Goal: Contribute content: Contribute content

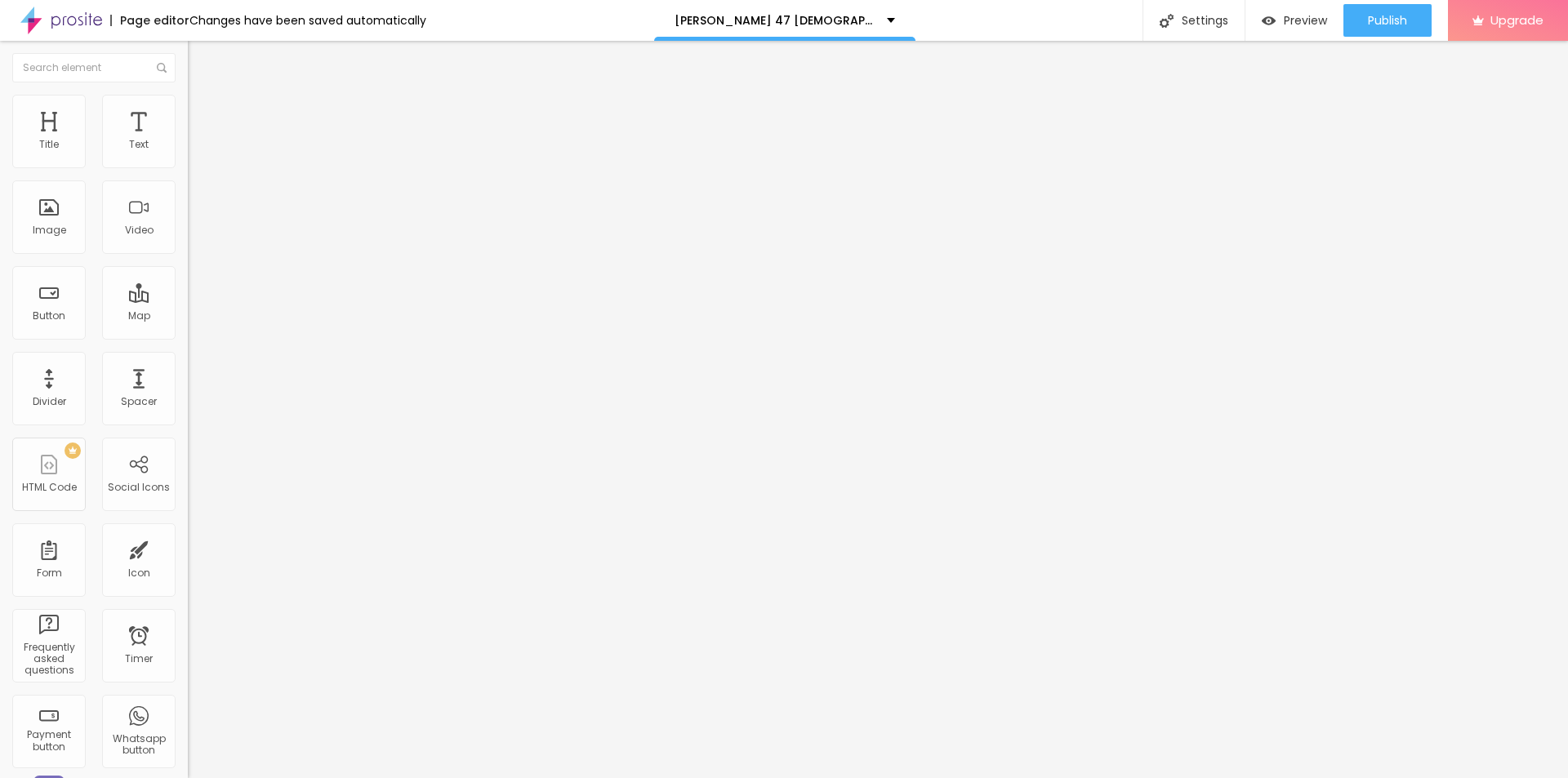
click at [188, 65] on button "Edit Coluna" at bounding box center [281, 59] width 188 height 38
click at [188, 157] on button "button" at bounding box center [199, 147] width 23 height 17
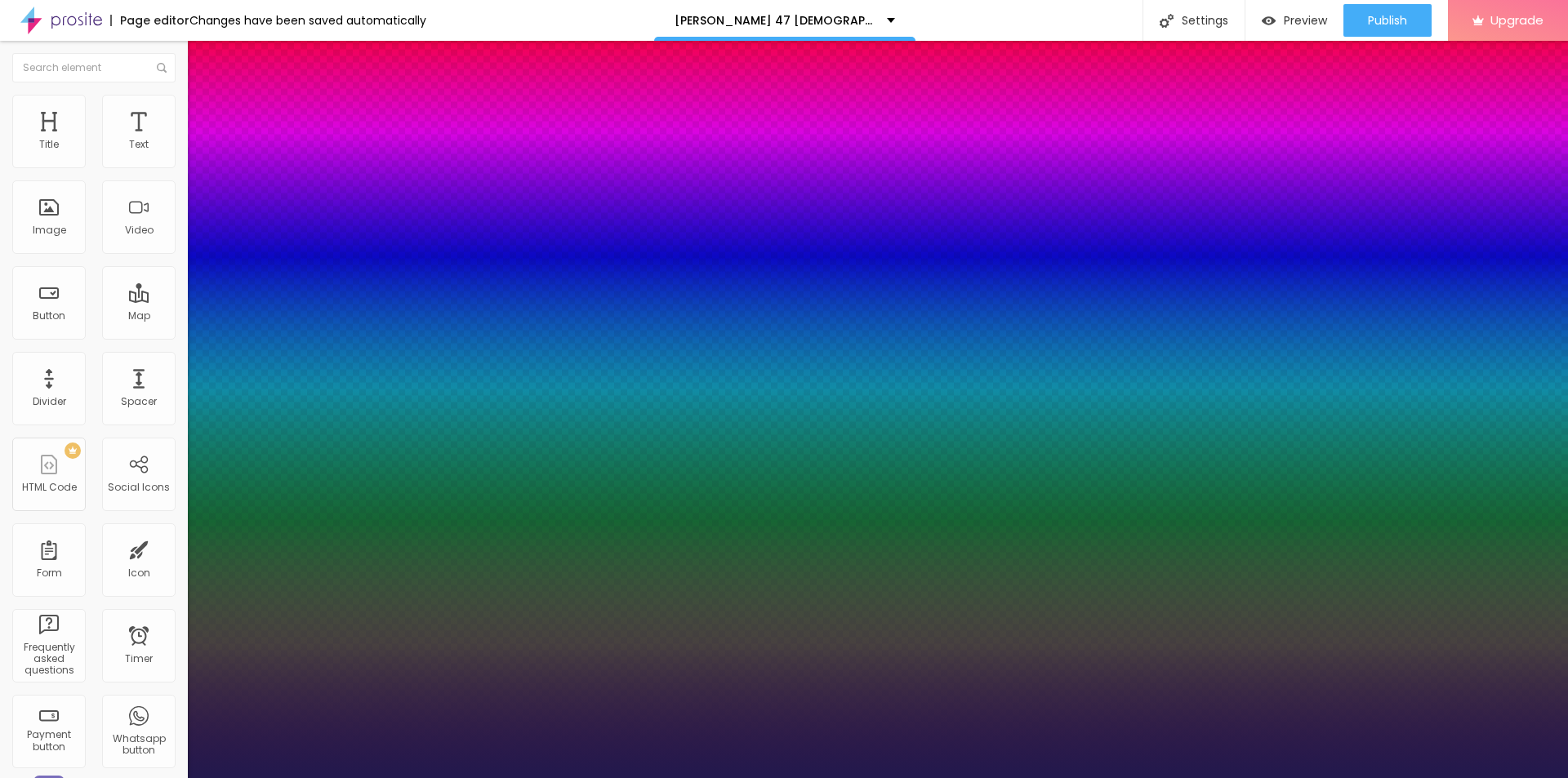
type input "18"
type input "1"
type input "34"
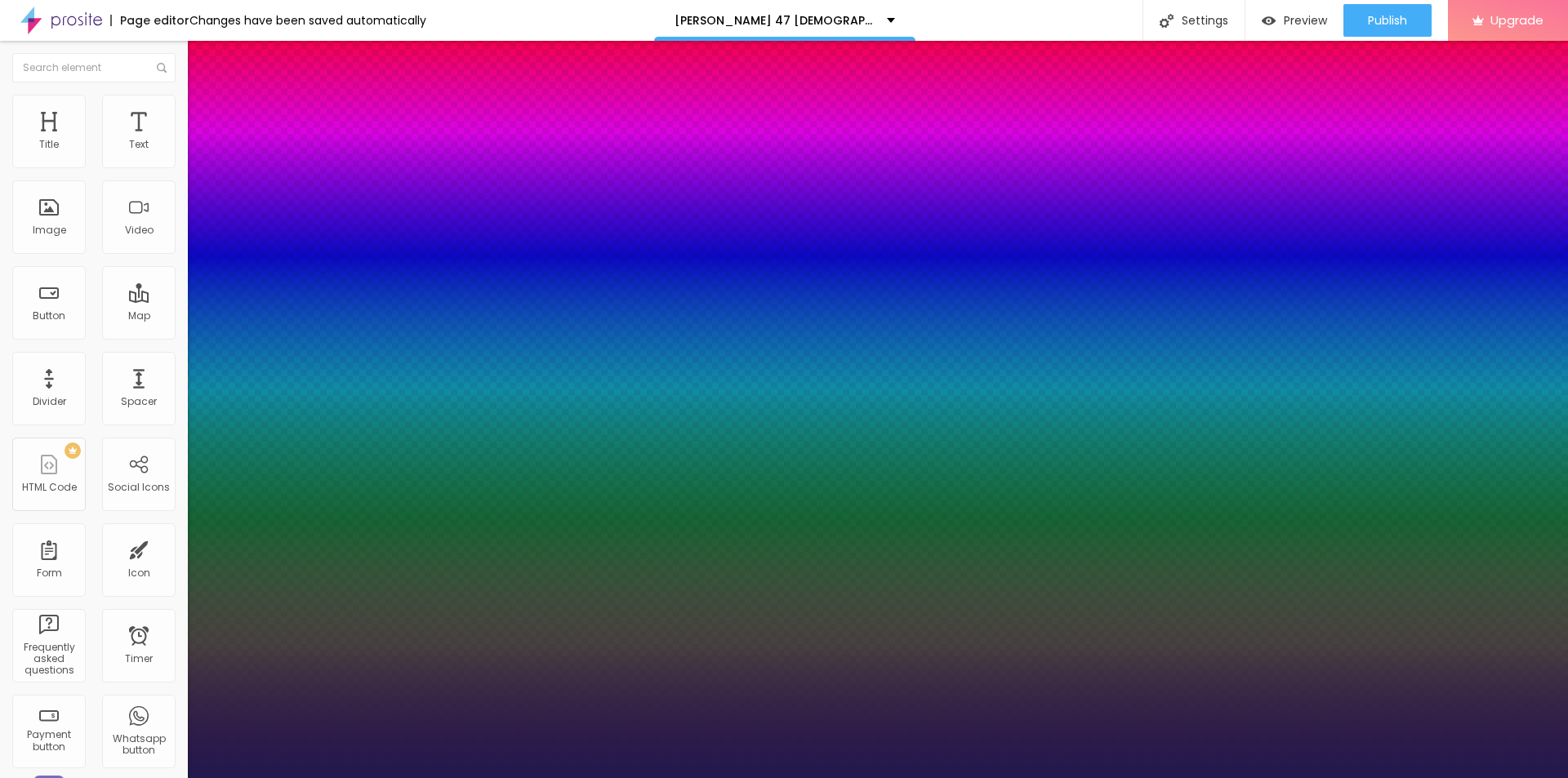
type input "1"
type input "39"
type input "1"
type input "37"
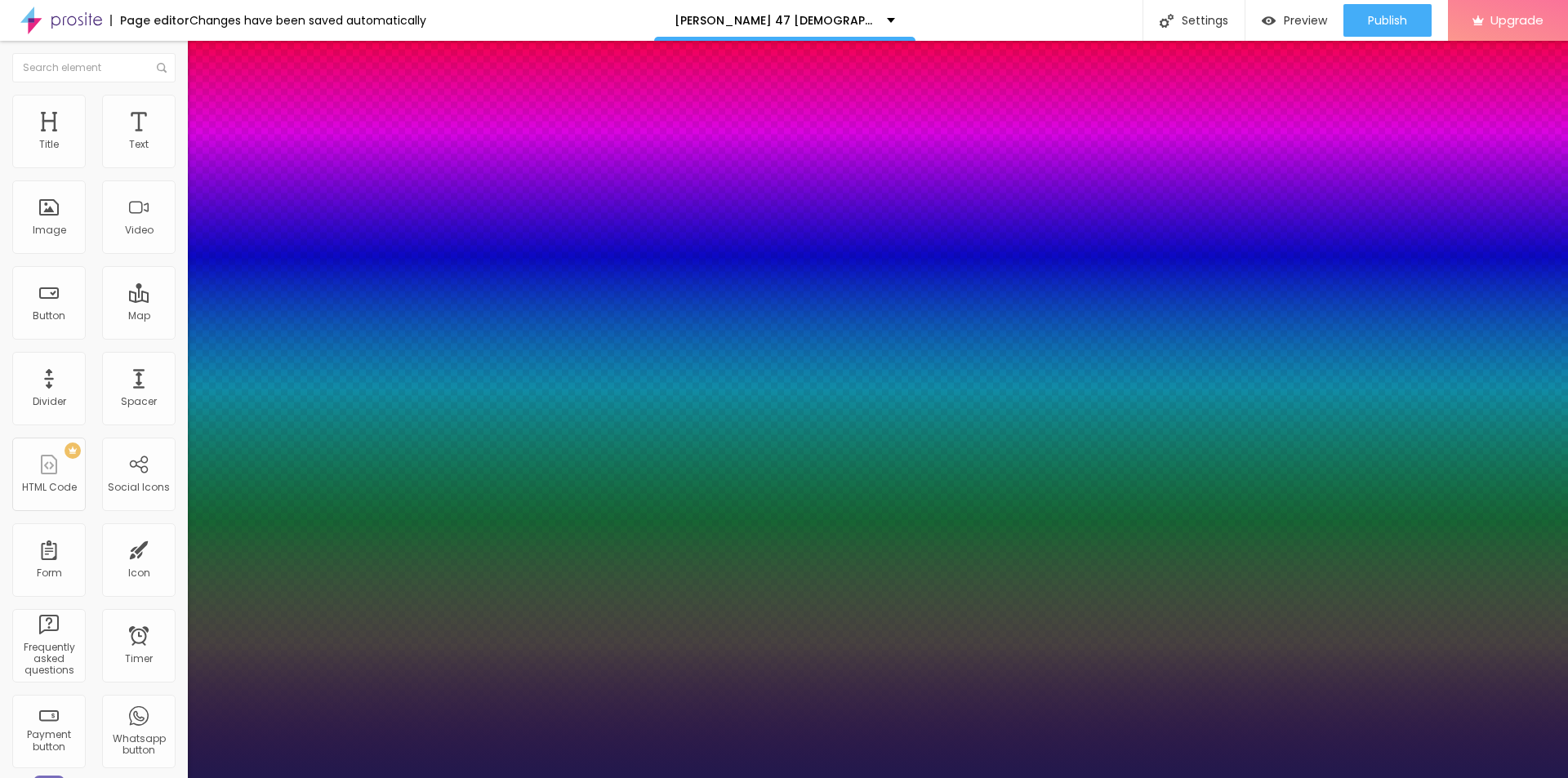
type input "37"
type input "1"
type input "26"
type input "1"
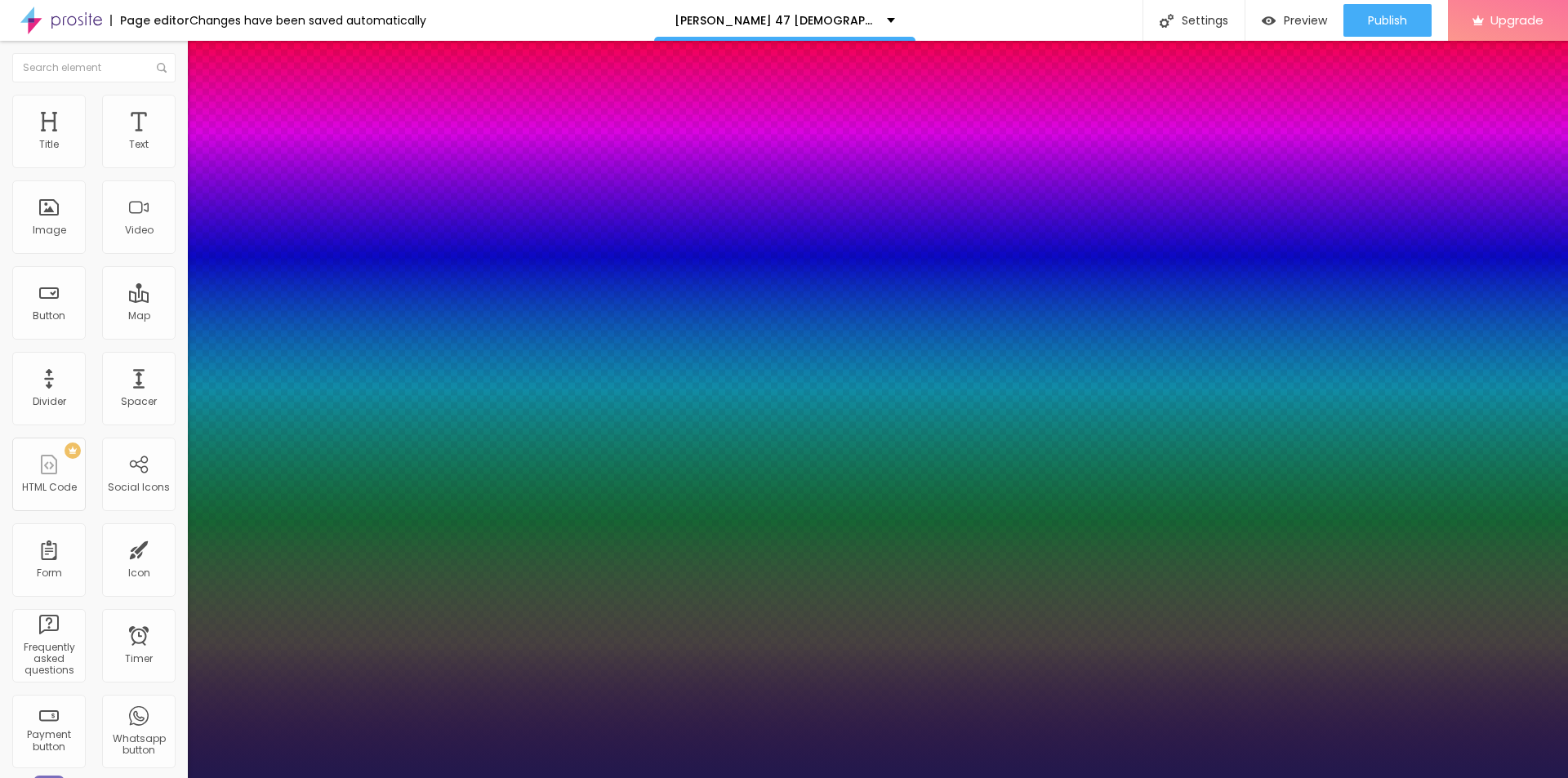
type input "25"
type input "1"
drag, startPoint x: 218, startPoint y: 277, endPoint x: 232, endPoint y: 277, distance: 14.0
type input "25"
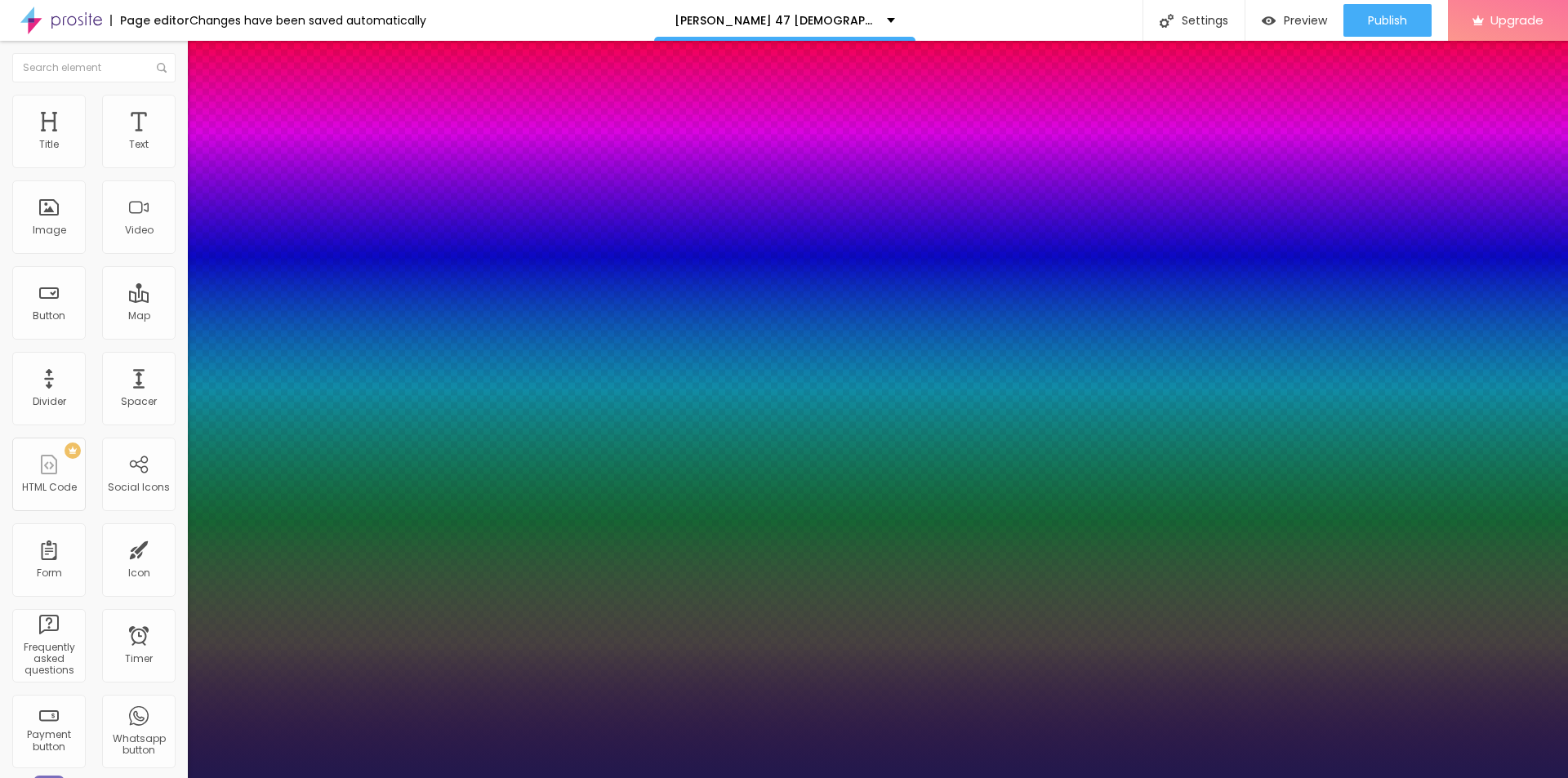
click at [935, 777] on div at bounding box center [784, 778] width 1568 height 0
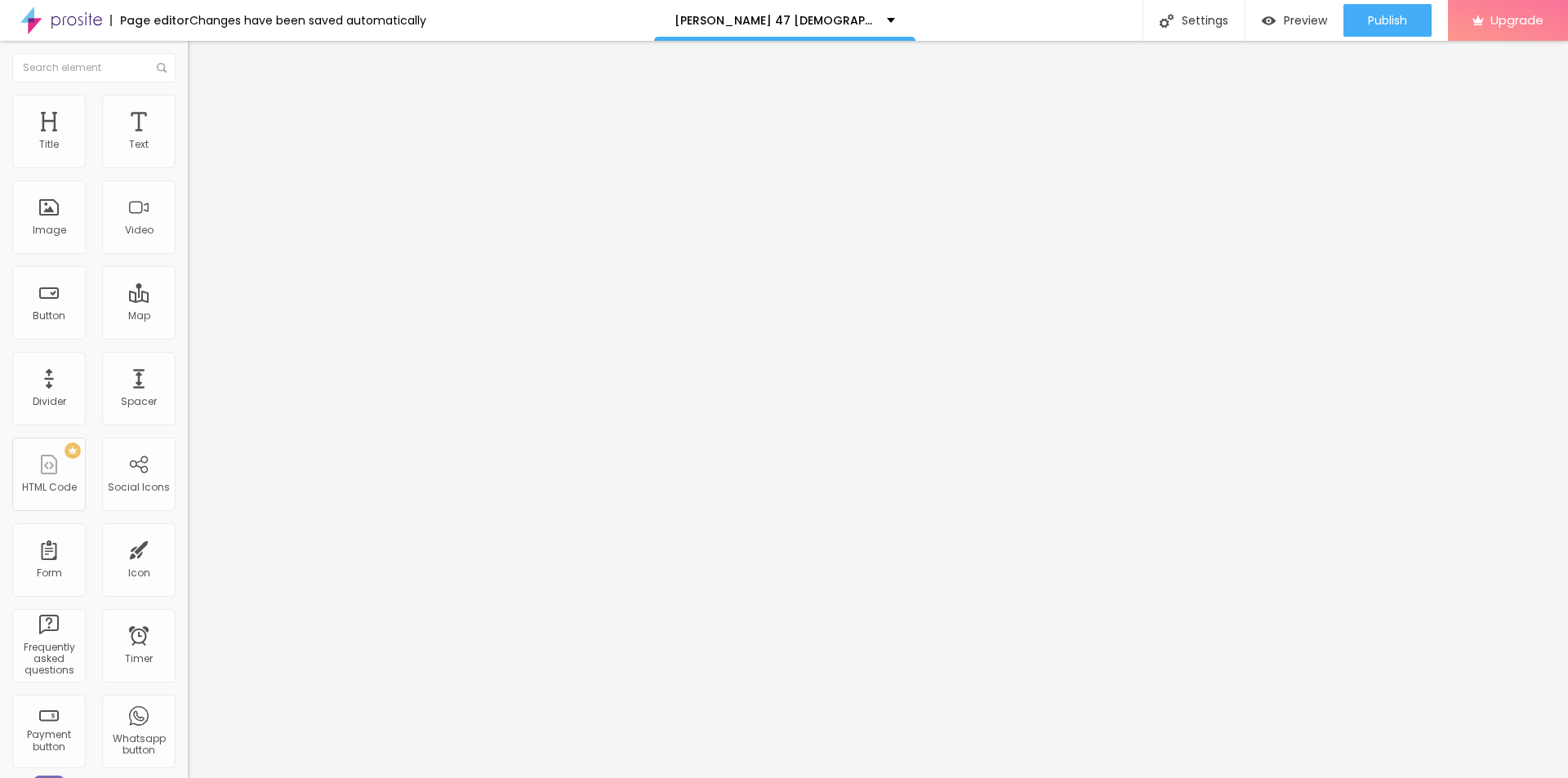
click at [196, 150] on icon "button" at bounding box center [199, 146] width 6 height 6
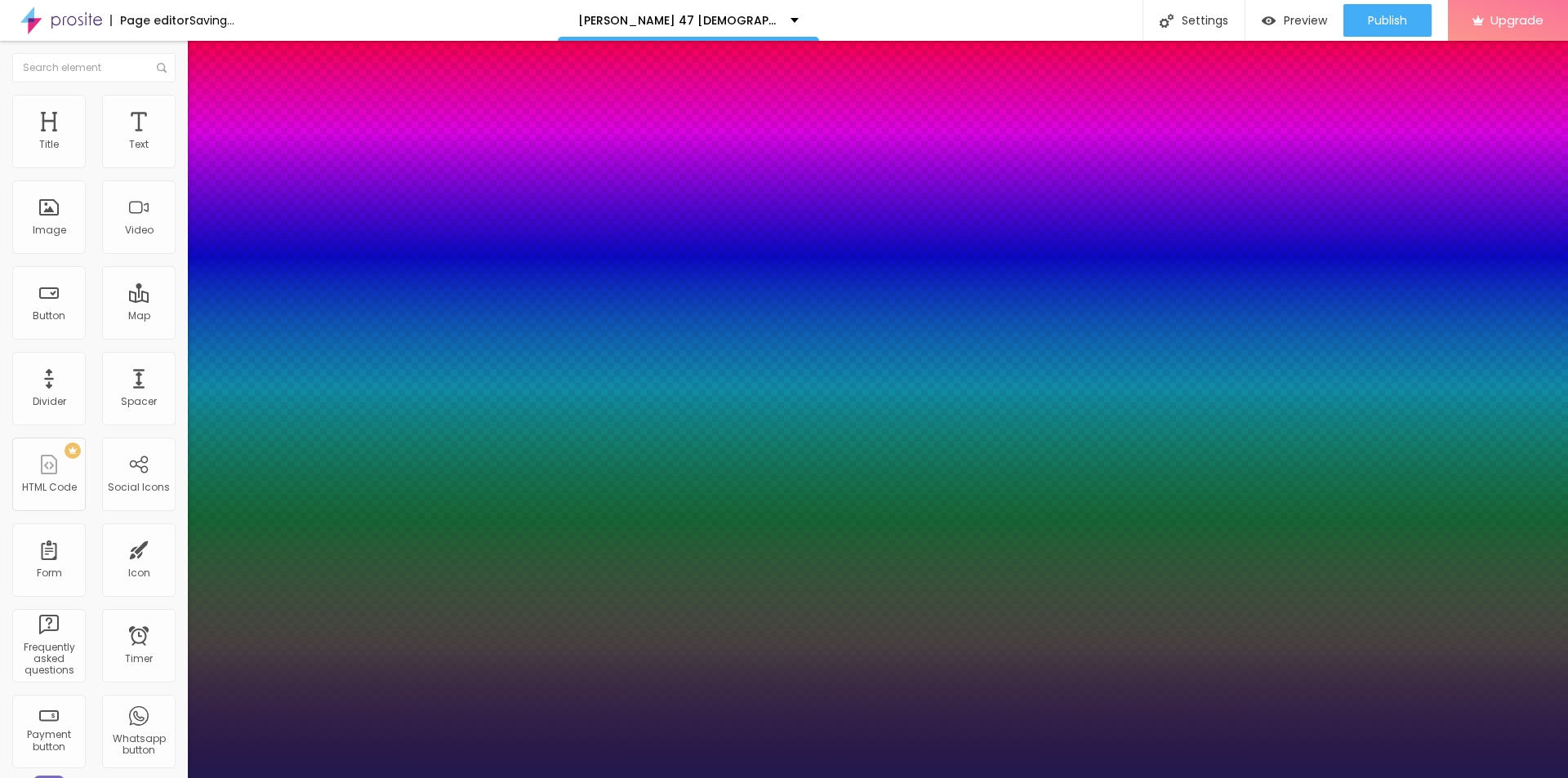
type input "1"
type input "14"
type input "1"
type input "15"
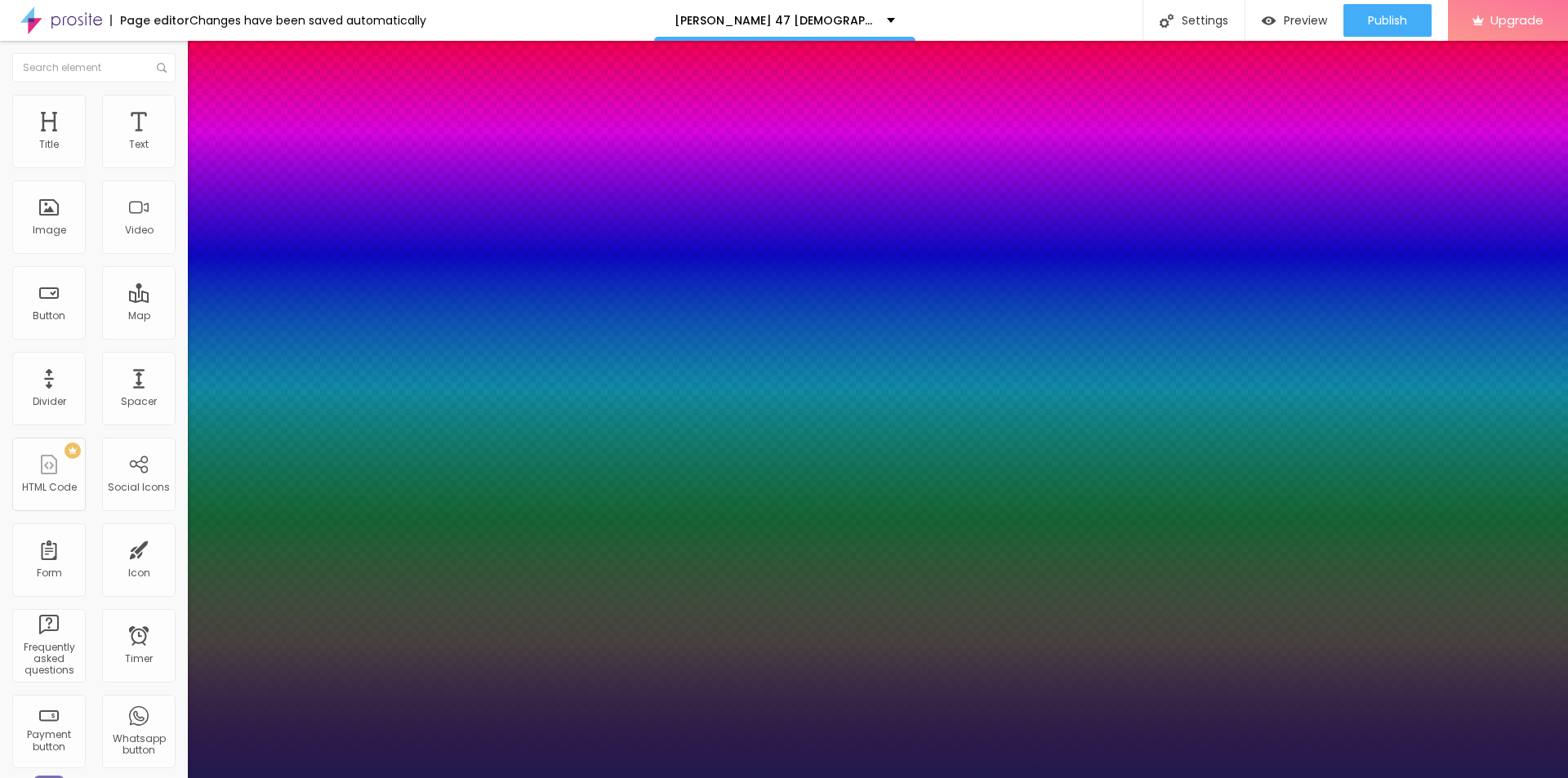
type input "15"
type input "1"
type input "16"
type input "1"
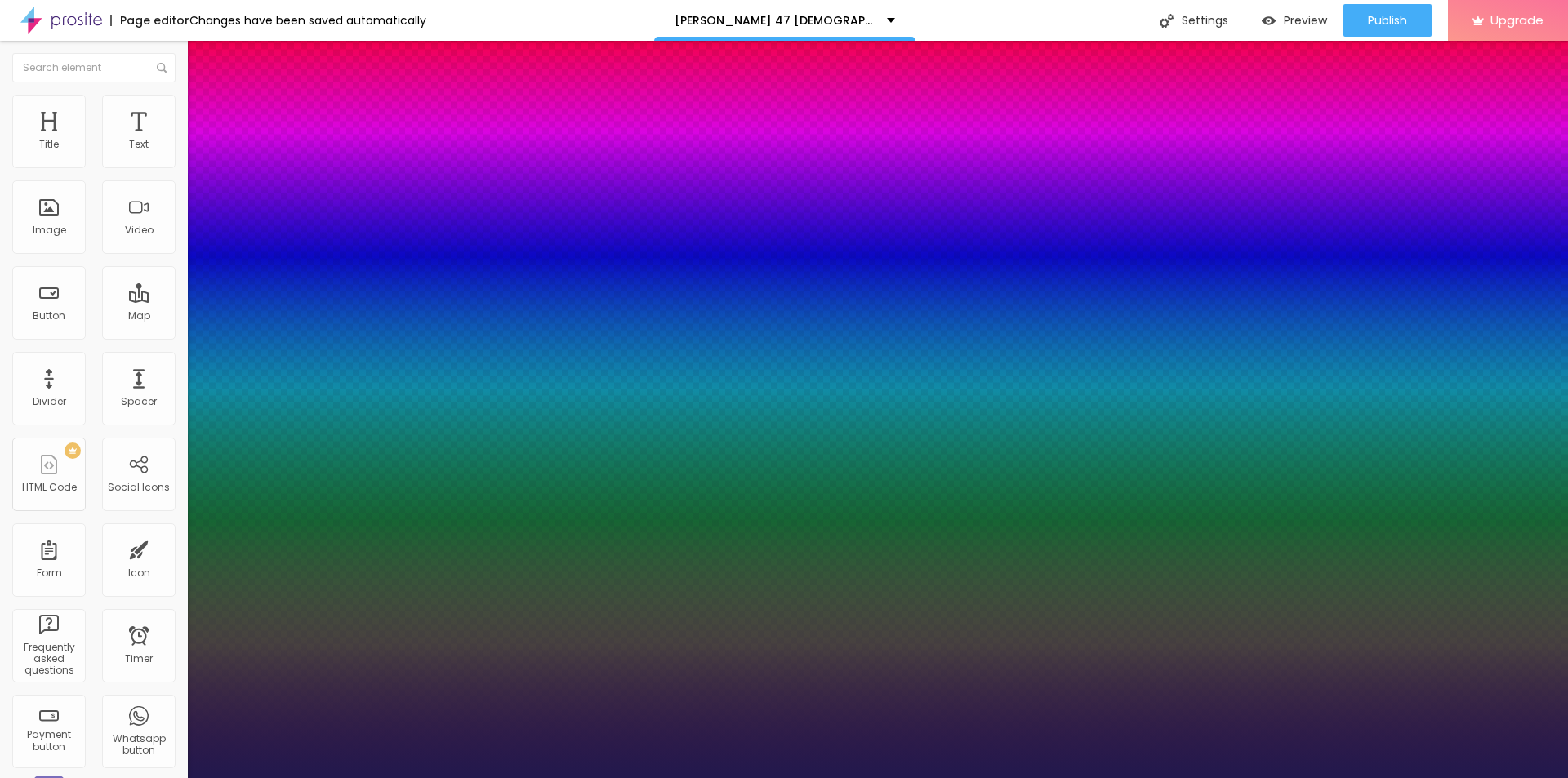
type input "18"
type input "1"
type input "19"
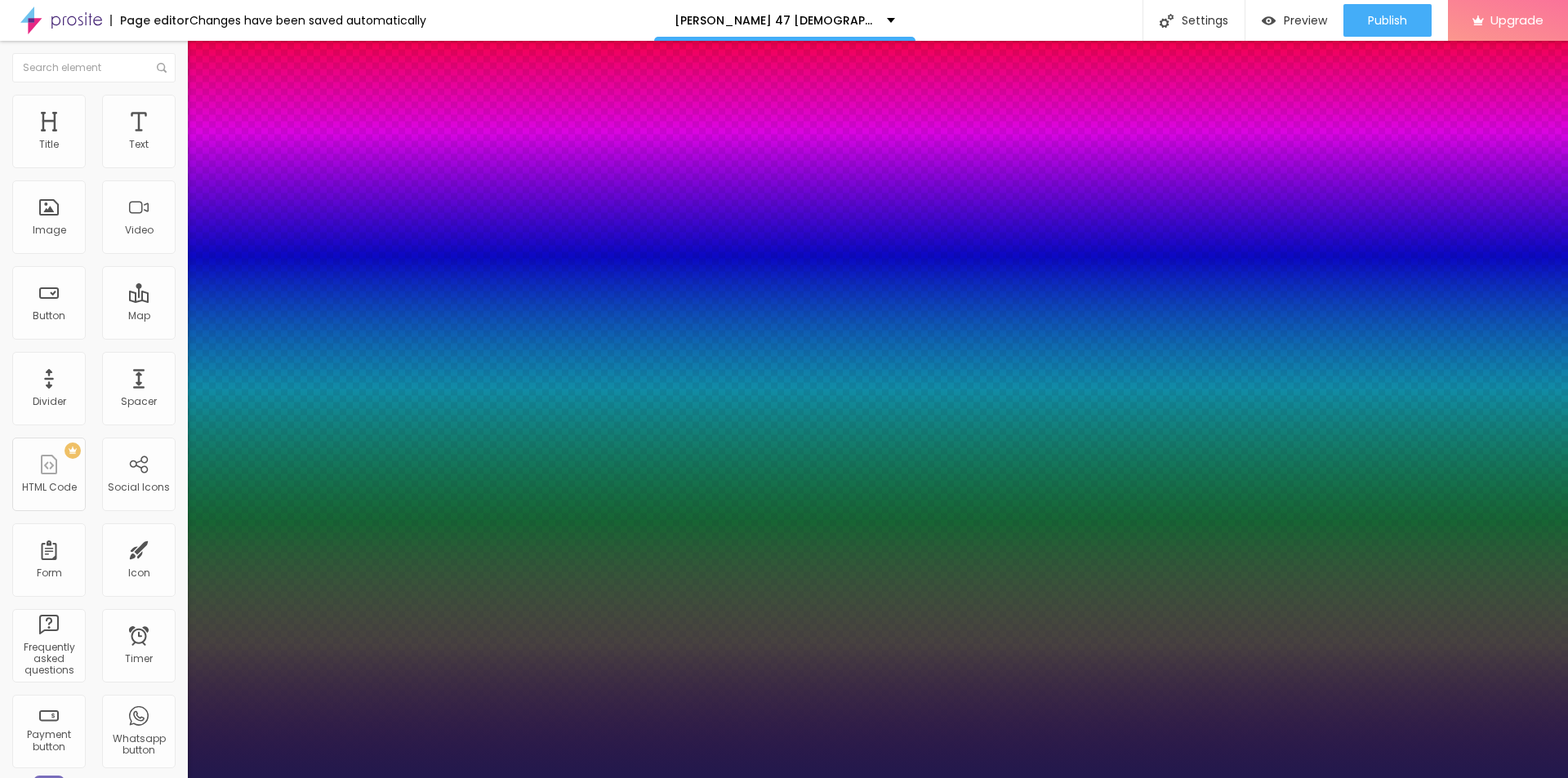
type input "1"
type input "20"
type input "1"
drag, startPoint x: 218, startPoint y: 277, endPoint x: 226, endPoint y: 280, distance: 8.5
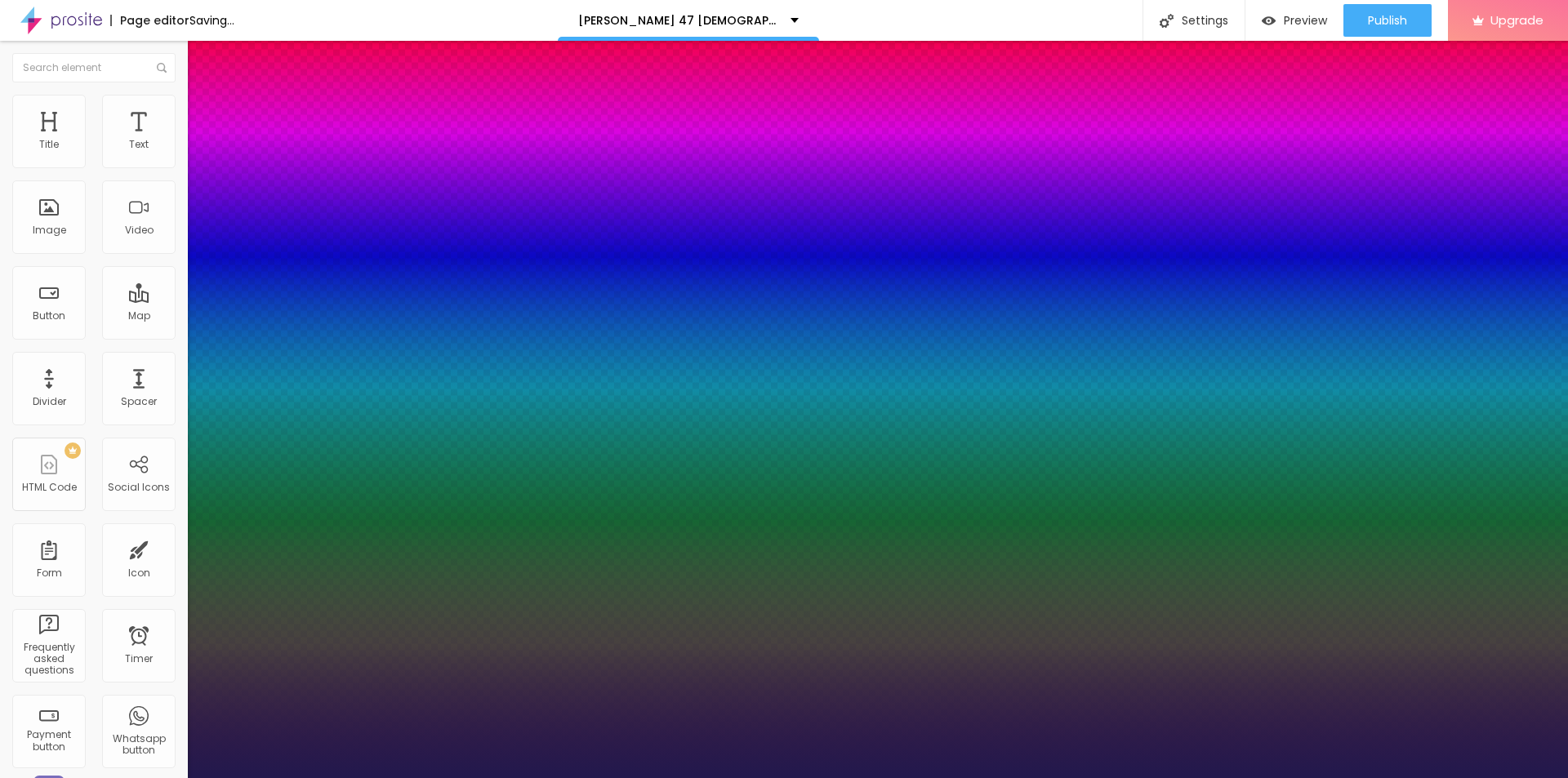
type input "20"
type input "1"
click at [889, 777] on div at bounding box center [784, 778] width 1568 height 0
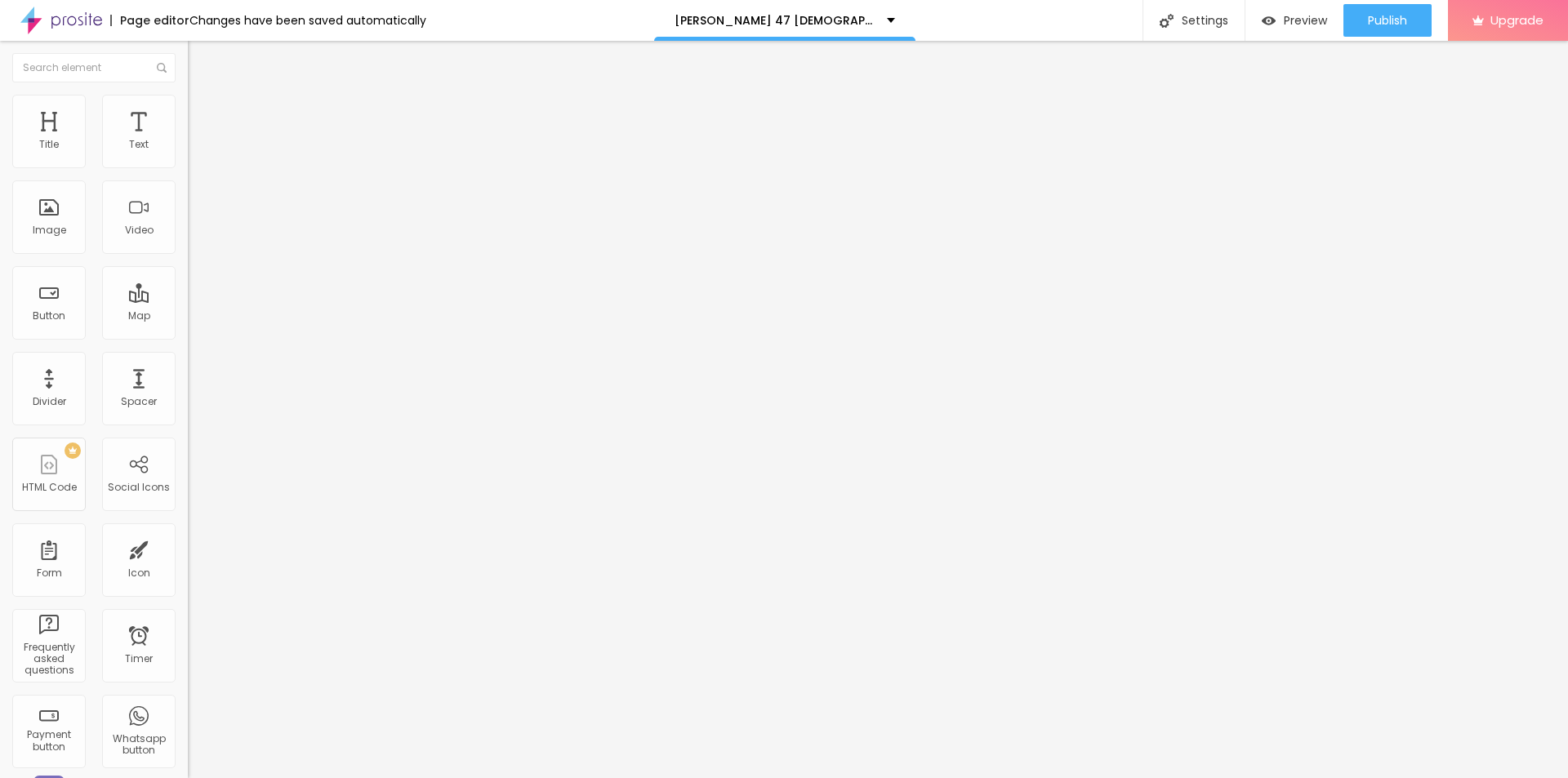
click at [188, 140] on span "Change image" at bounding box center [231, 133] width 87 height 14
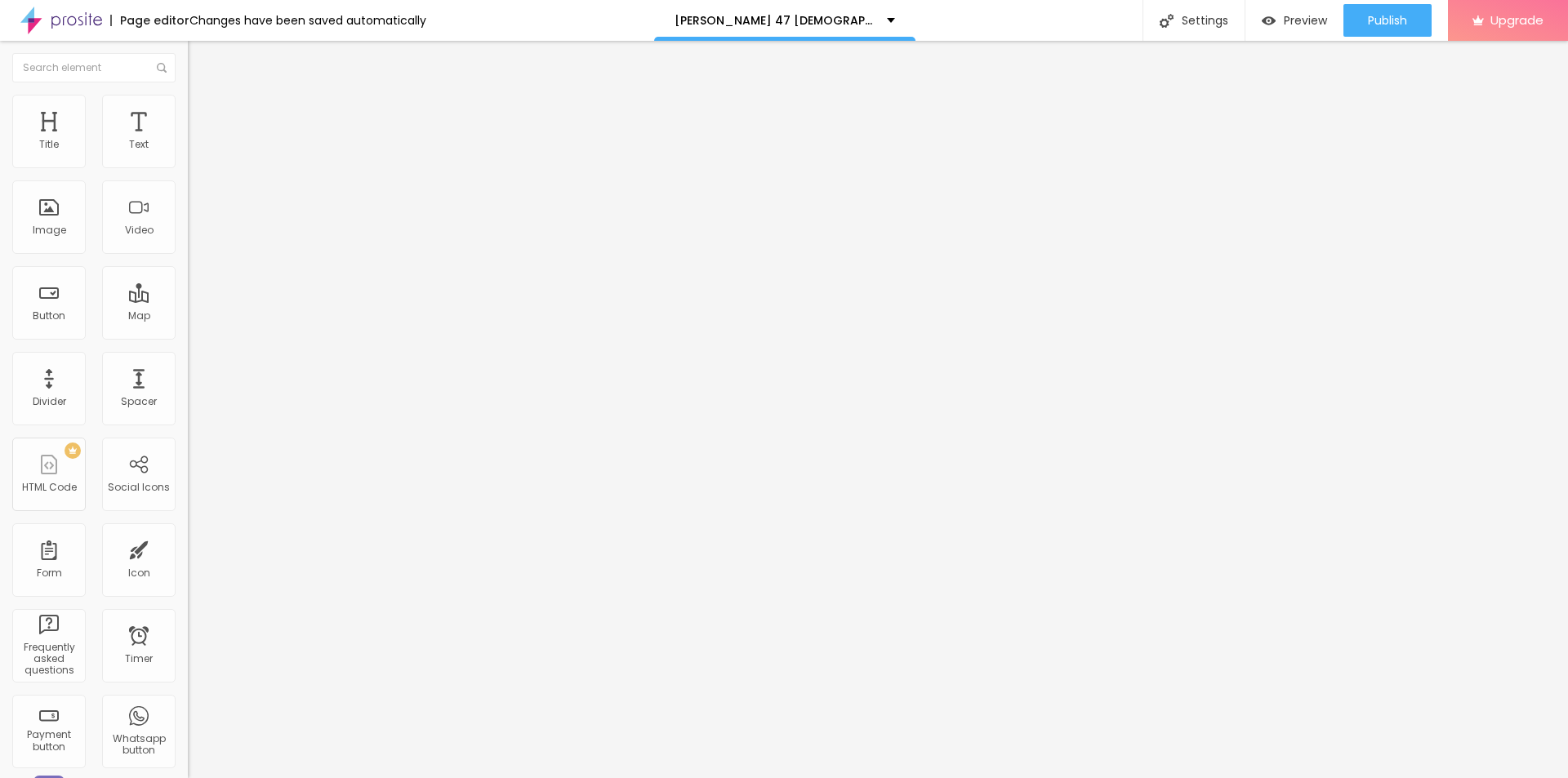
click at [188, 140] on span "Change image" at bounding box center [231, 133] width 87 height 14
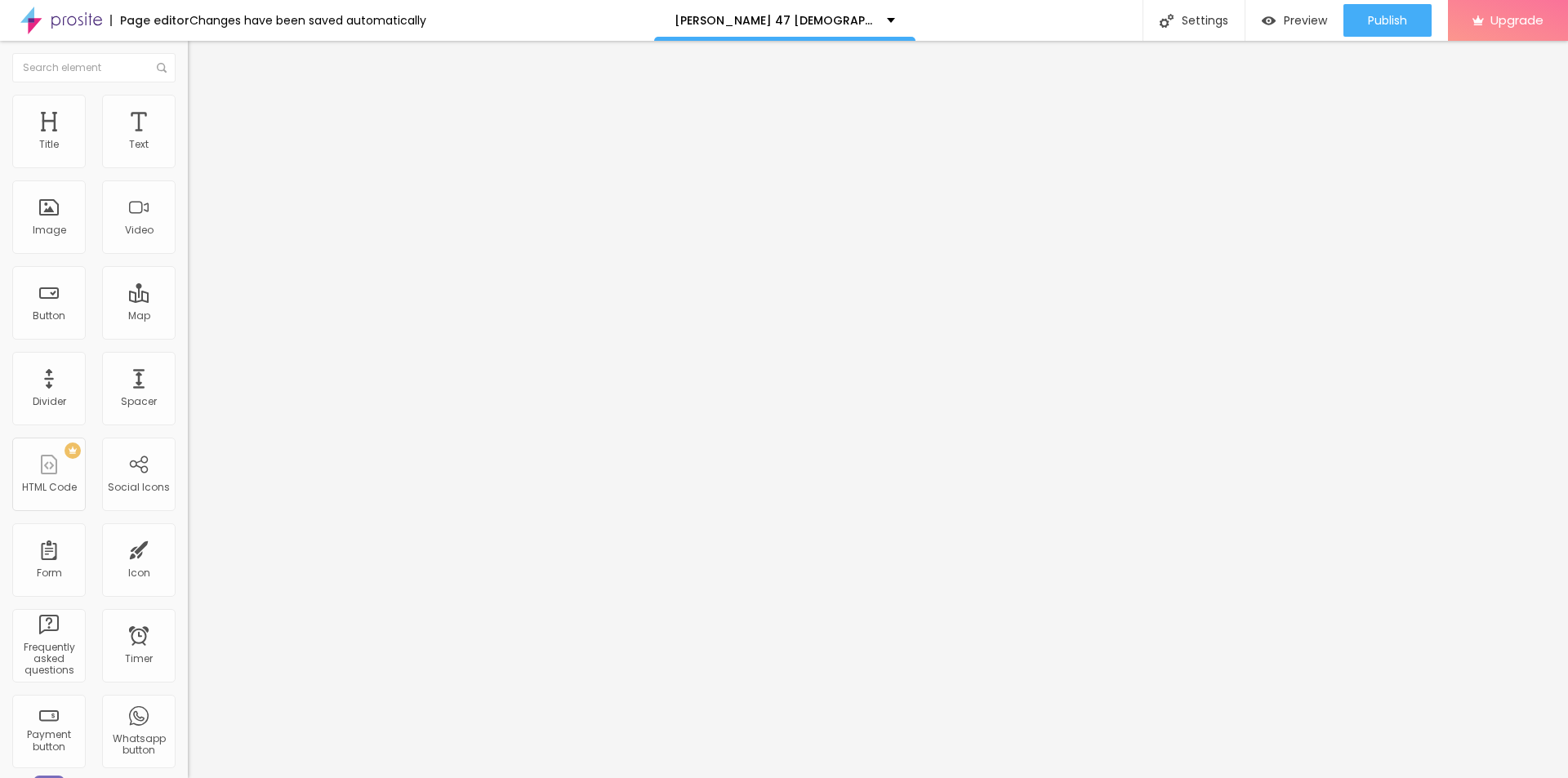
click at [188, 140] on span "Change image" at bounding box center [231, 133] width 87 height 14
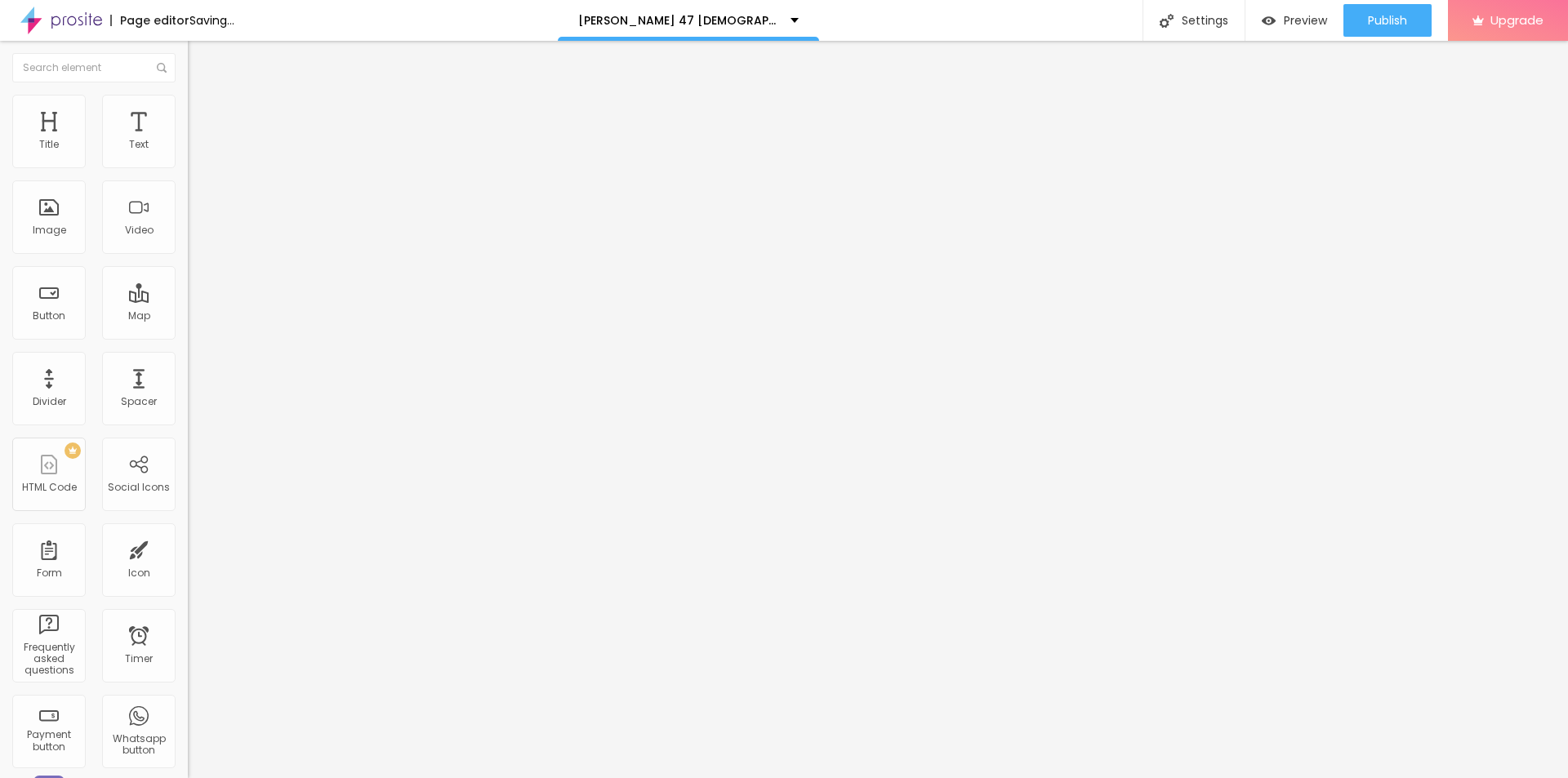
click at [188, 140] on span "Change image" at bounding box center [231, 133] width 87 height 14
click at [188, 165] on input "text" at bounding box center [286, 156] width 196 height 17
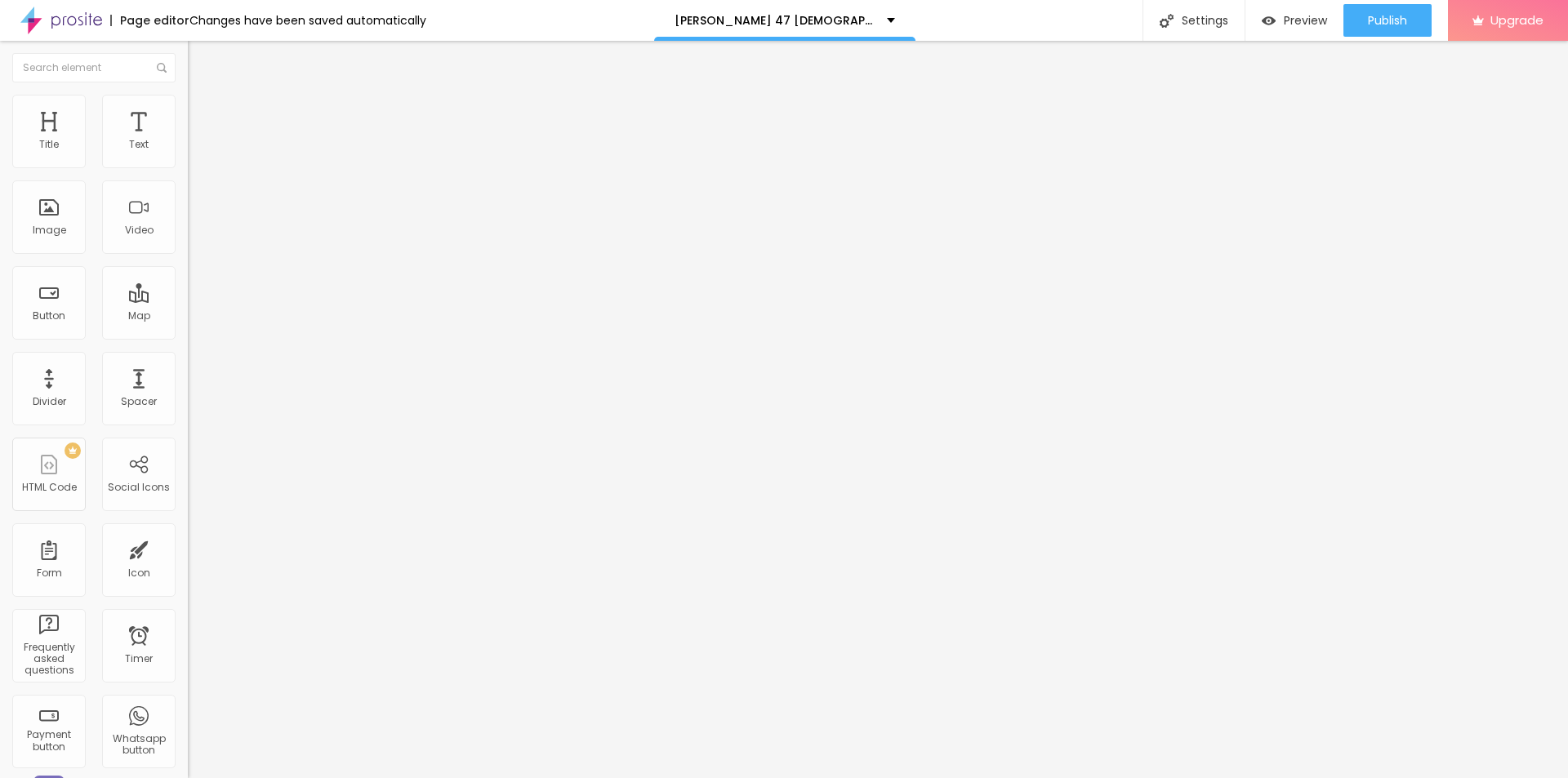
paste input "[PERSON_NAME] 47 [DEMOGRAPHIC_DATA][MEDICAL_DATA]"
type input "[PERSON_NAME] 47 [DEMOGRAPHIC_DATA][MEDICAL_DATA]"
click at [188, 334] on input "https://" at bounding box center [286, 326] width 196 height 17
paste input "[DOMAIN_NAME][URL]"
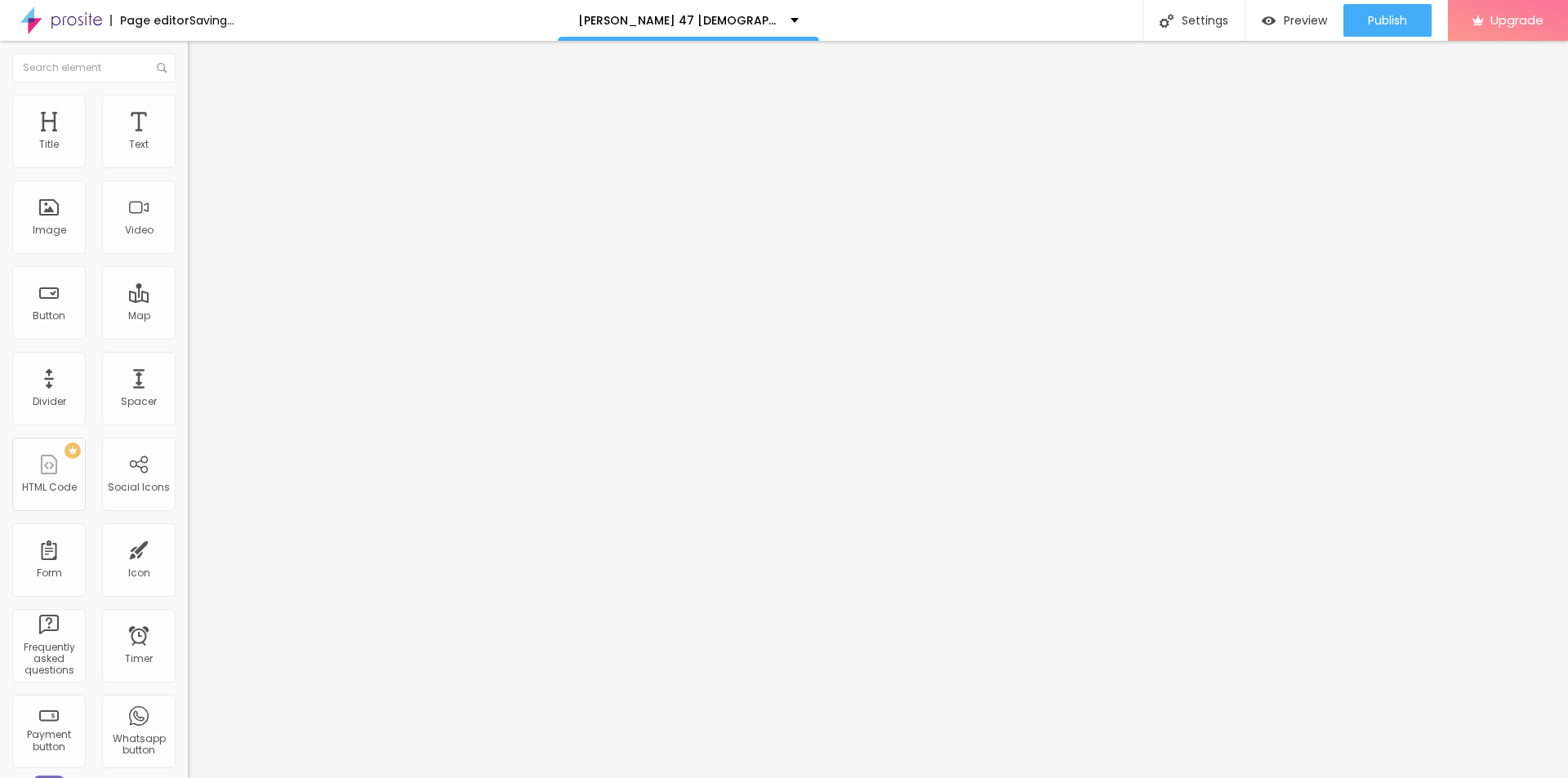
type input "[URL][DOMAIN_NAME]"
click at [188, 334] on input "https://" at bounding box center [286, 326] width 196 height 17
paste input "[DOMAIN_NAME][URL]"
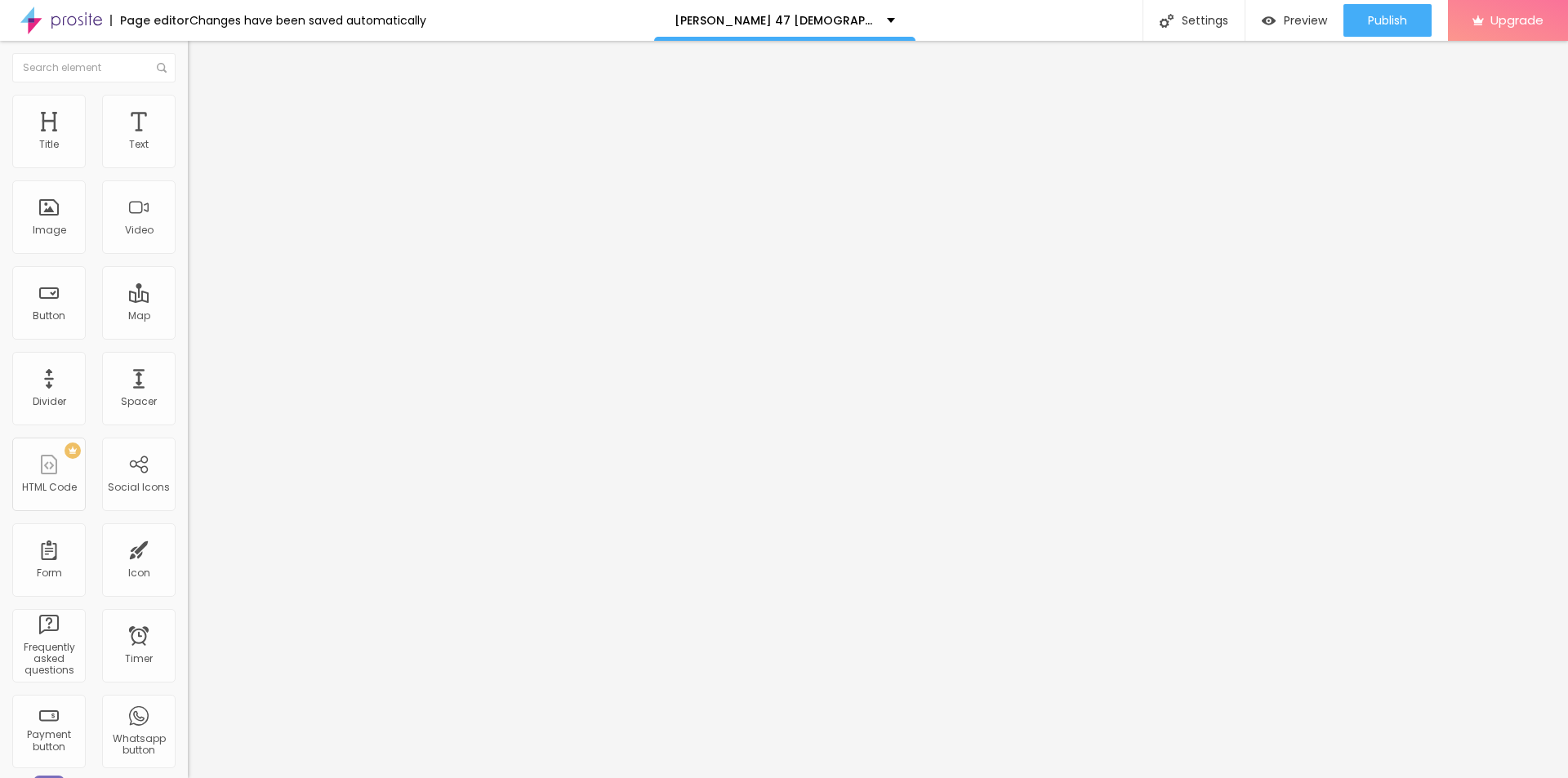
type input "[URL][DOMAIN_NAME]"
click at [188, 334] on input "https://" at bounding box center [286, 326] width 196 height 17
paste input "[DOMAIN_NAME][URL]"
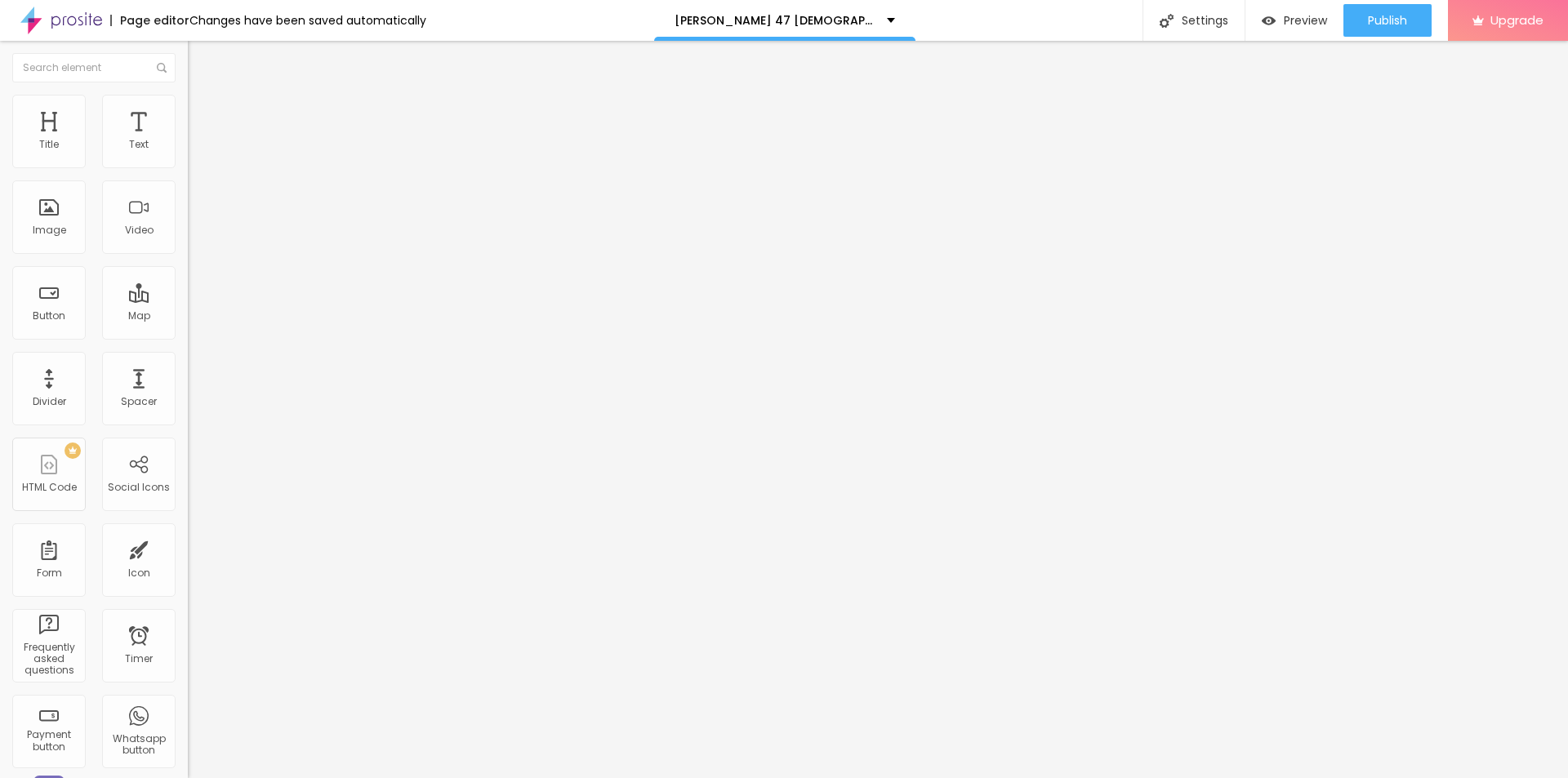
type input "[URL][DOMAIN_NAME]"
click at [188, 334] on input "https://" at bounding box center [286, 326] width 196 height 17
paste input "[DOMAIN_NAME][URL]"
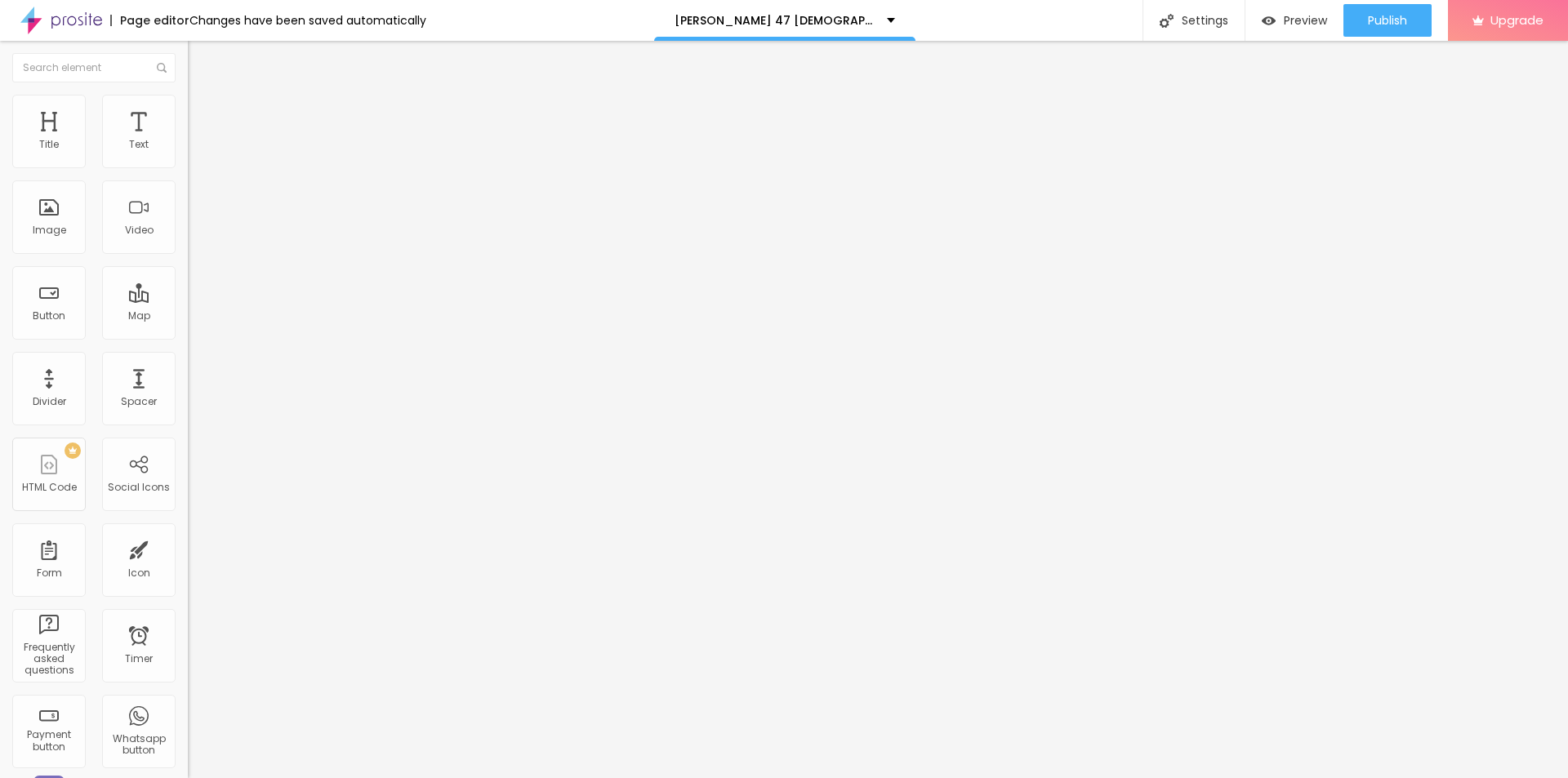
type input "[URL][DOMAIN_NAME]"
click at [188, 336] on input "https://" at bounding box center [286, 328] width 196 height 17
paste input "[DOMAIN_NAME][URL]"
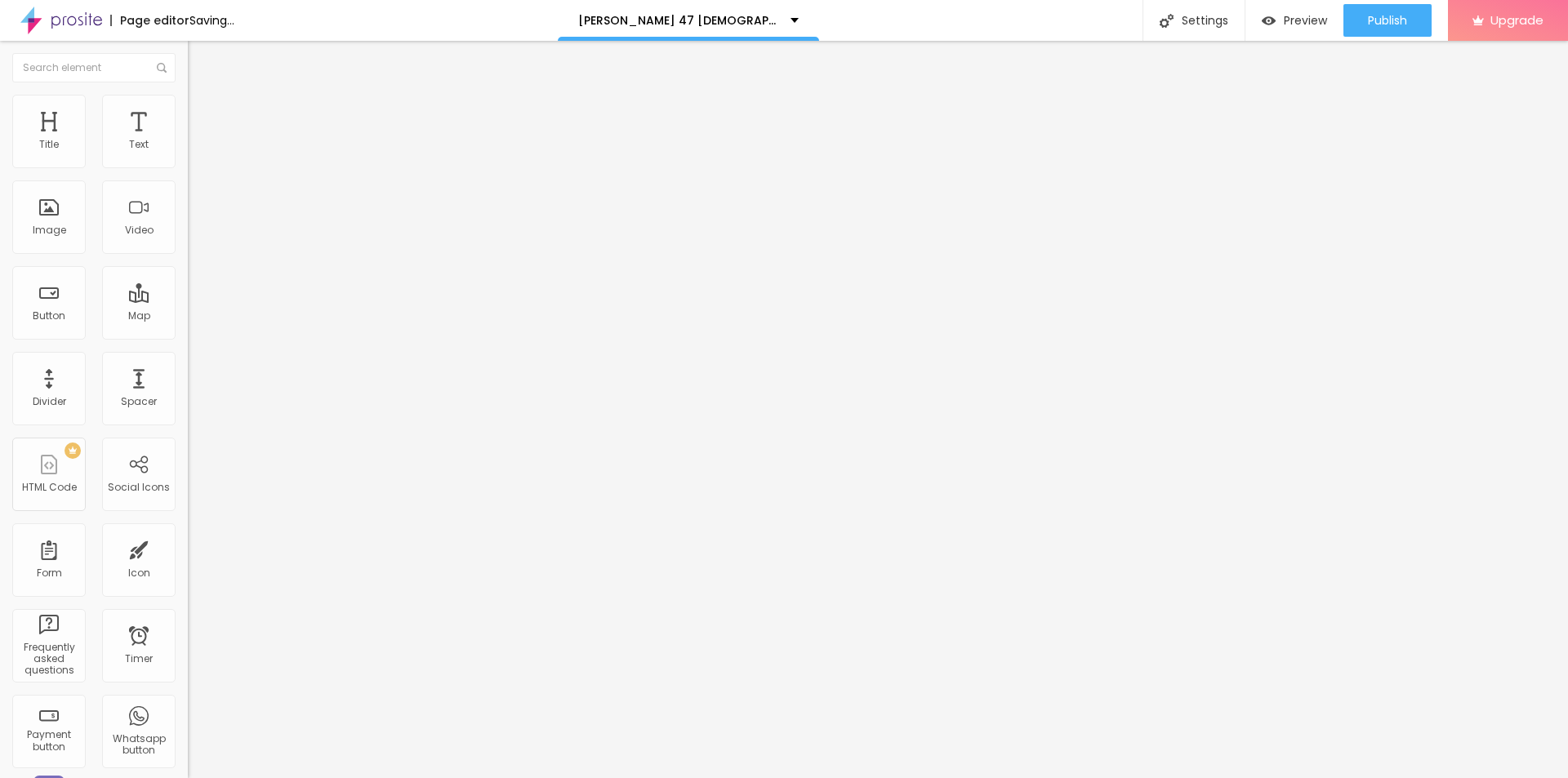
type input "[URL][DOMAIN_NAME]"
click at [188, 333] on input "https://" at bounding box center [286, 328] width 196 height 17
paste input "[DOMAIN_NAME][URL]"
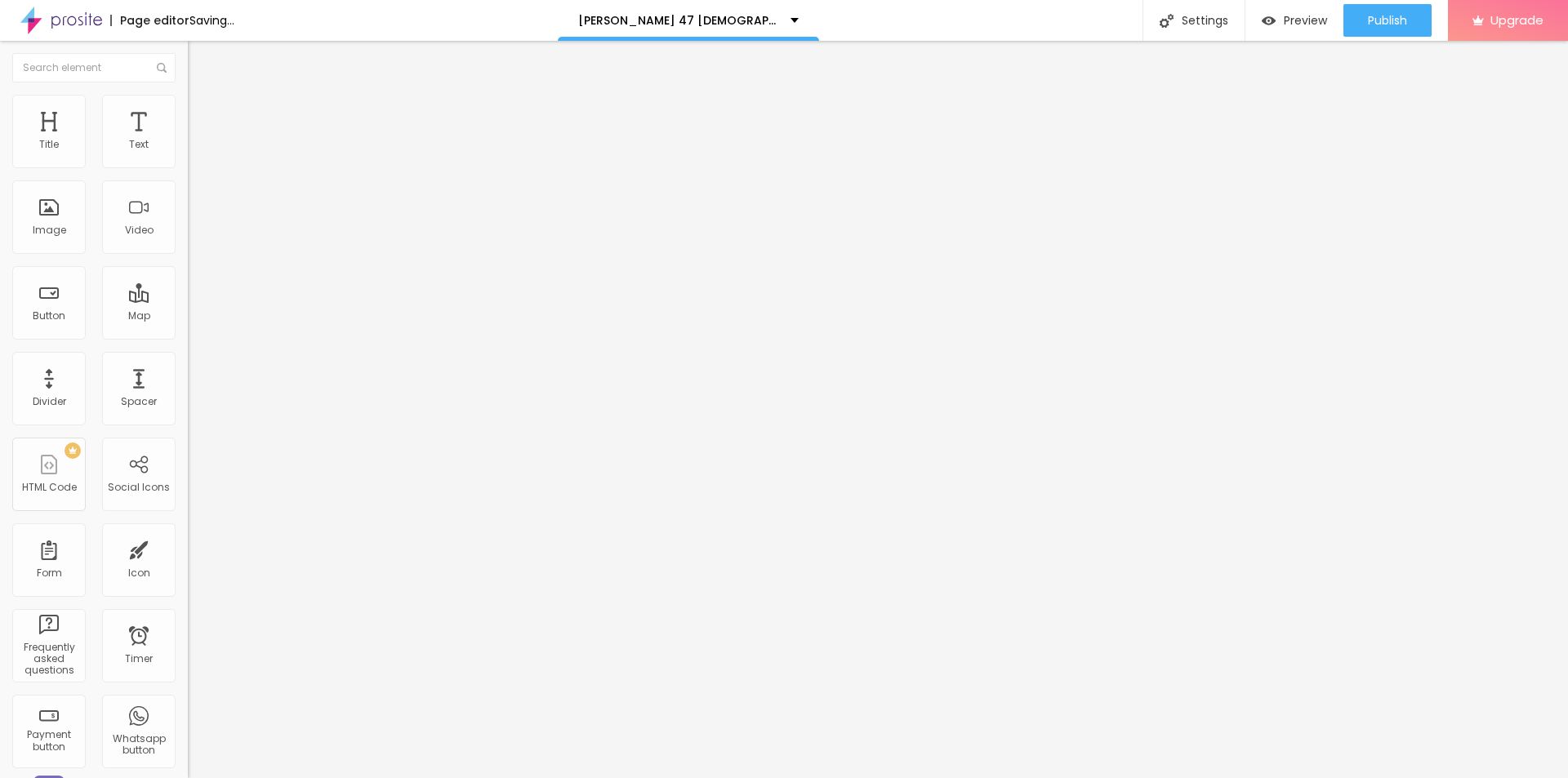
type input "[URL][DOMAIN_NAME]"
click at [188, 336] on input "https://" at bounding box center [286, 328] width 196 height 17
paste input "[DOMAIN_NAME][URL]"
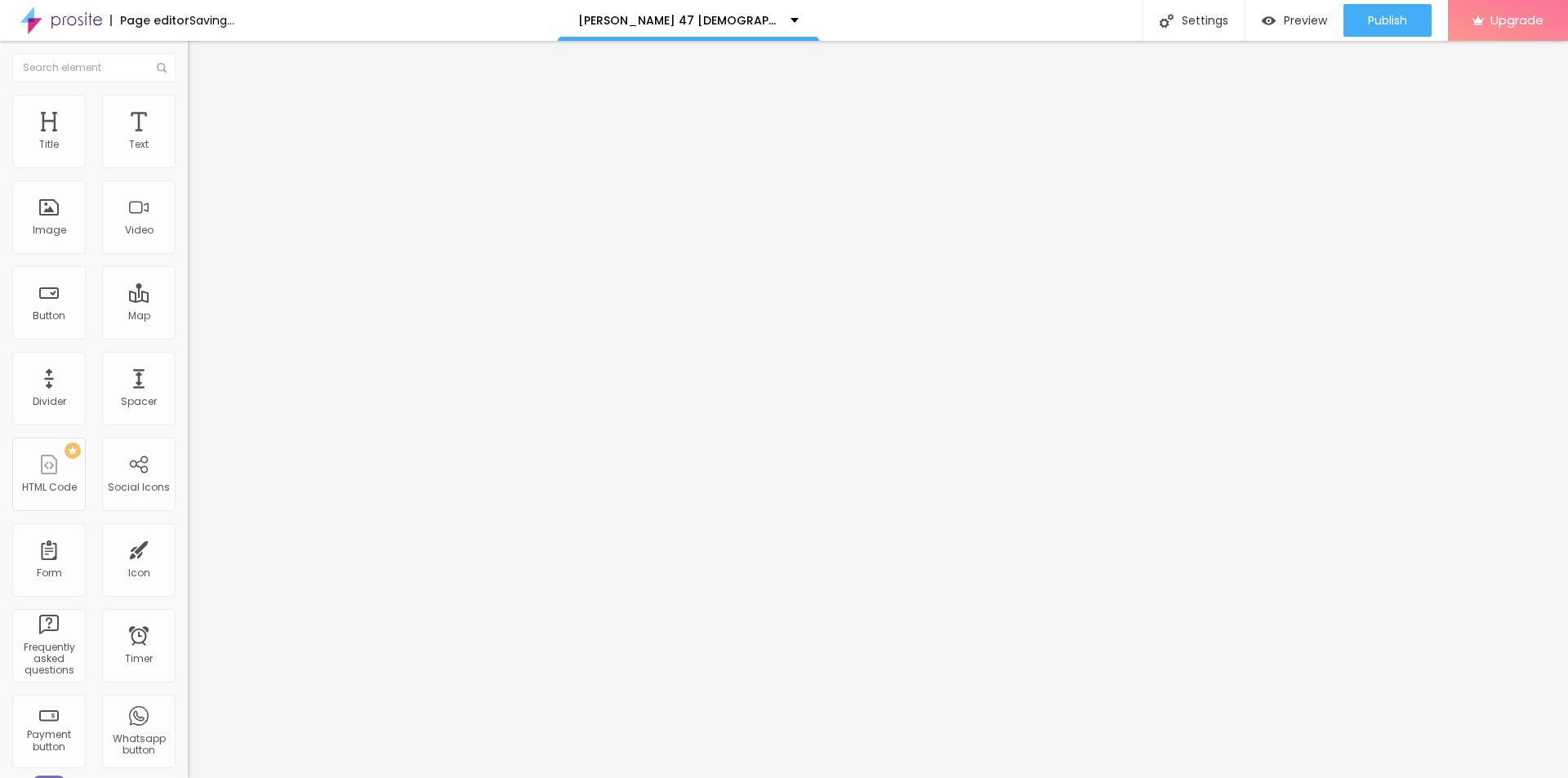
type input "[URL][DOMAIN_NAME]"
click at [188, 336] on input "https://" at bounding box center [286, 328] width 196 height 17
paste input "[DOMAIN_NAME][URL]"
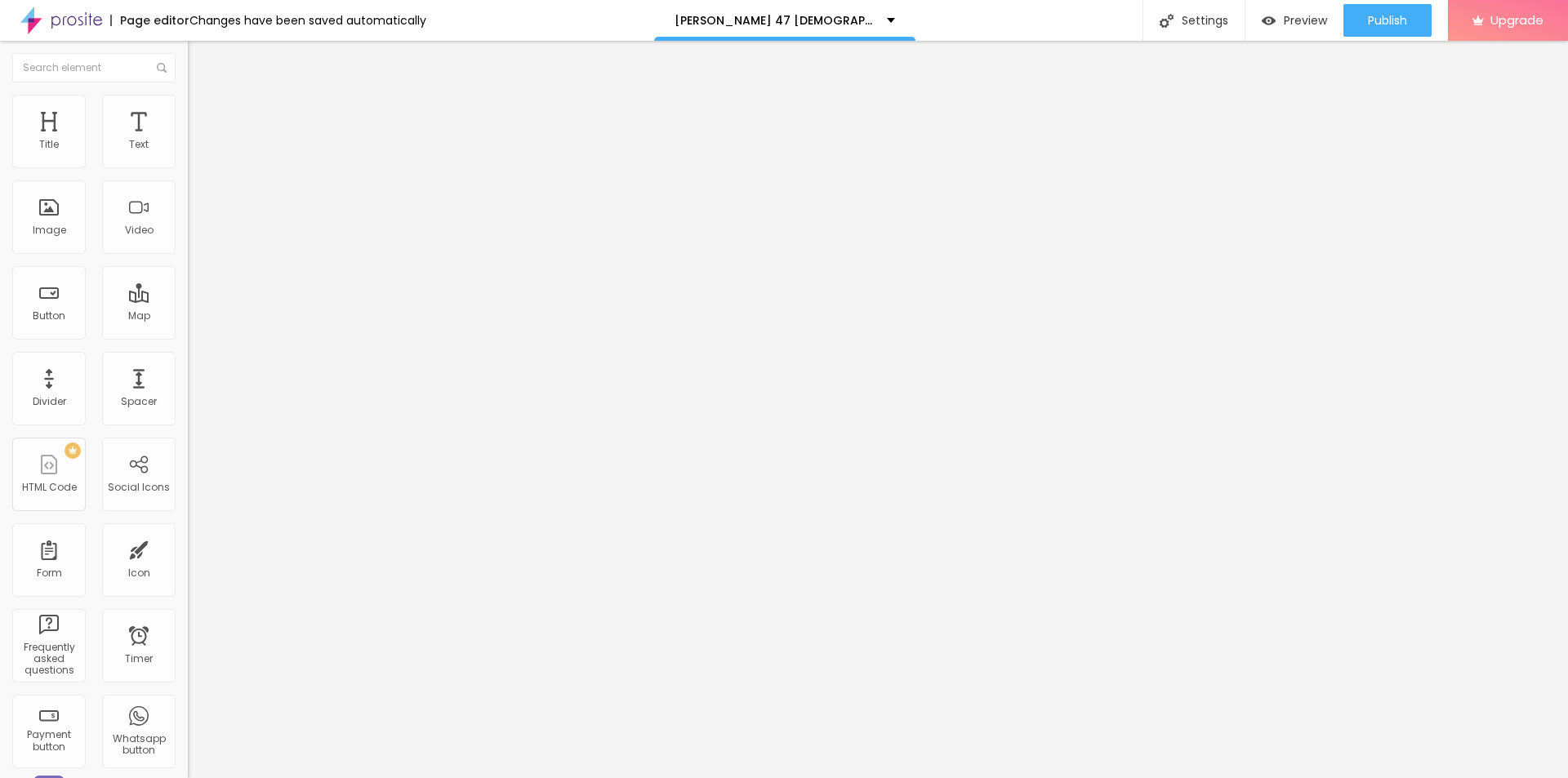
type input "[URL][DOMAIN_NAME]"
click at [188, 334] on input "https://" at bounding box center [286, 326] width 196 height 17
paste input "[DOMAIN_NAME][URL]"
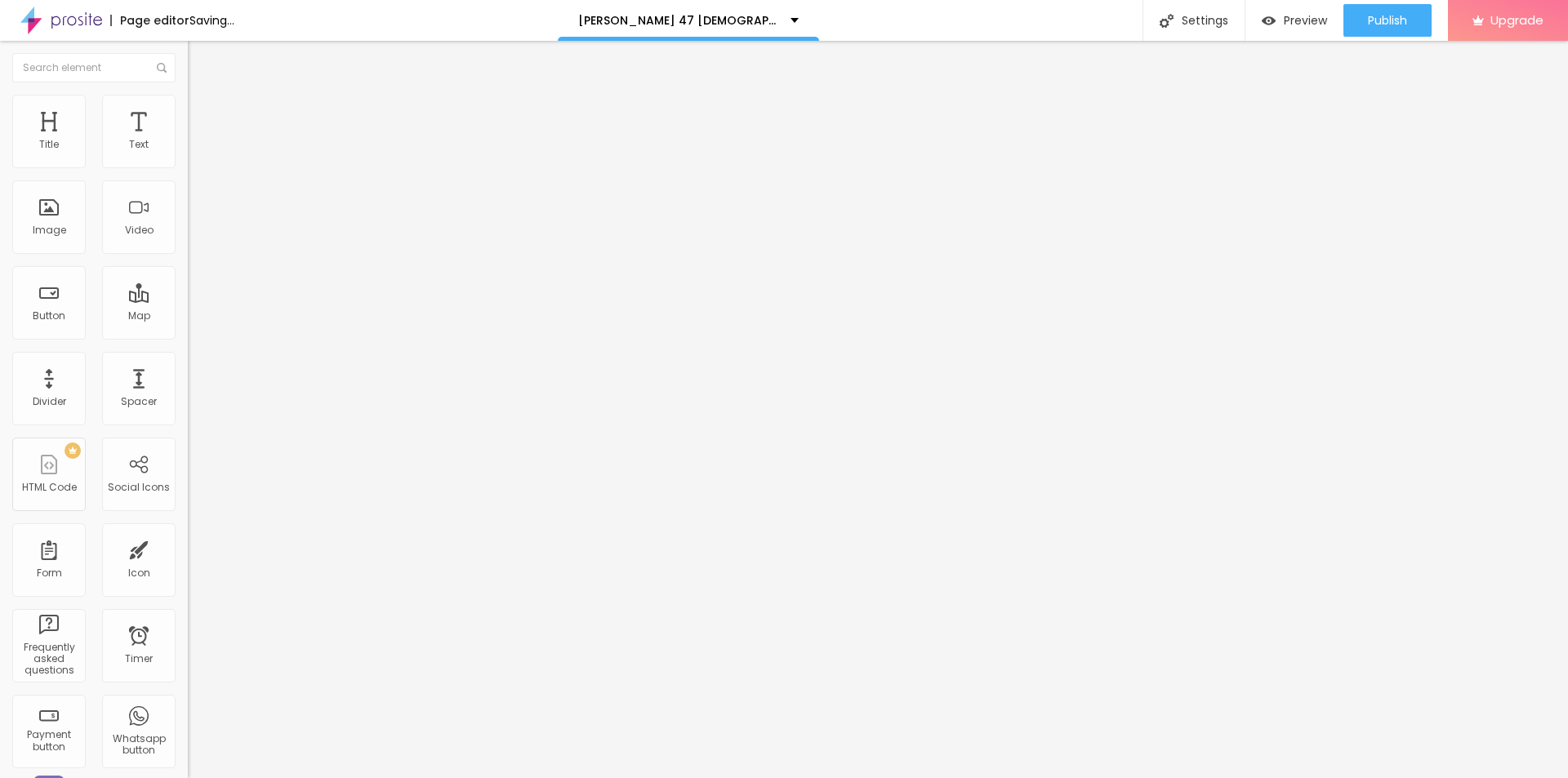
type input "[URL][DOMAIN_NAME]"
click at [188, 140] on span "Change image" at bounding box center [231, 133] width 87 height 14
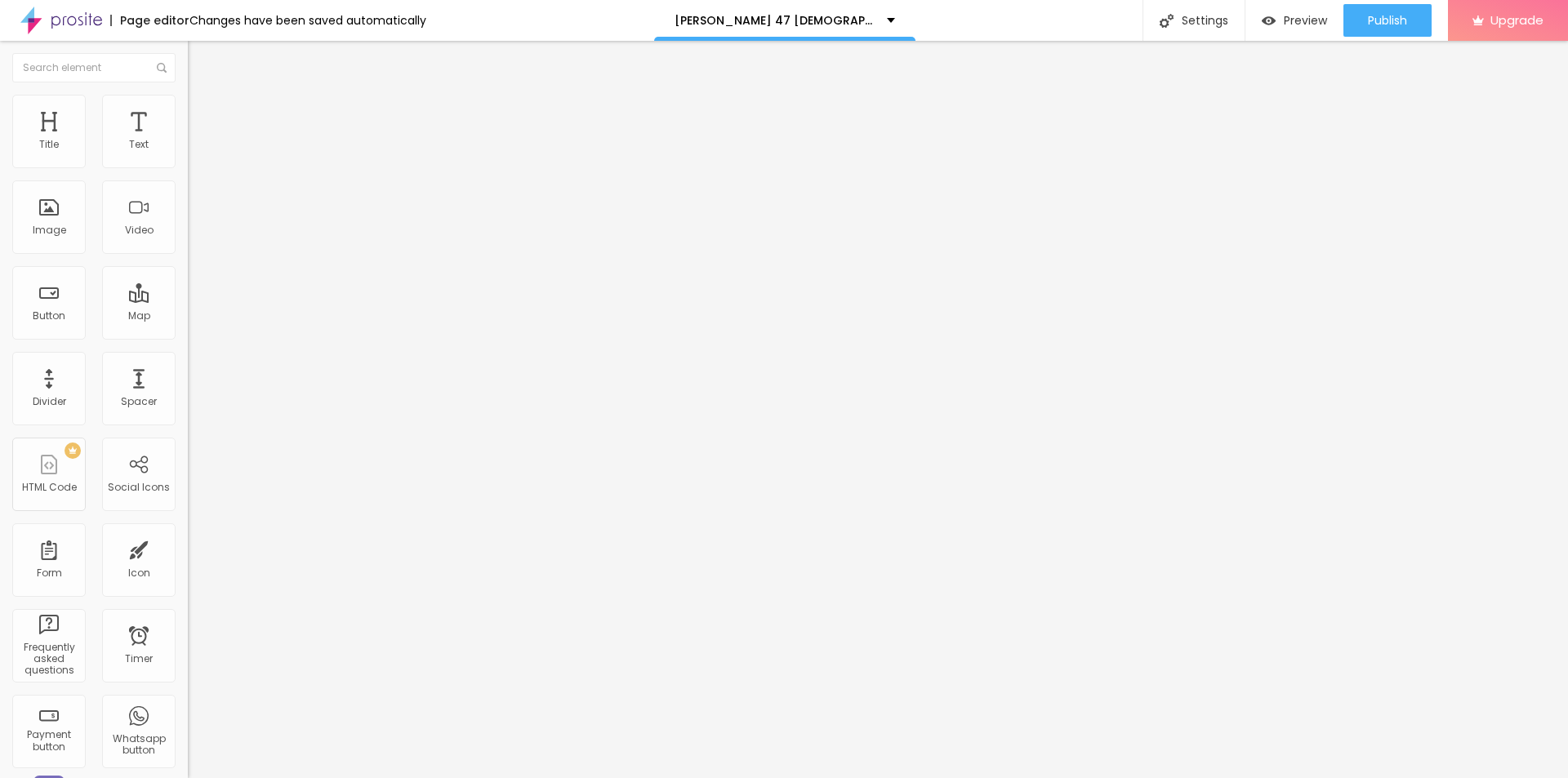
click at [188, 334] on input "https://" at bounding box center [286, 326] width 196 height 17
paste input "[DOMAIN_NAME][URL]"
type input "[URL][DOMAIN_NAME]"
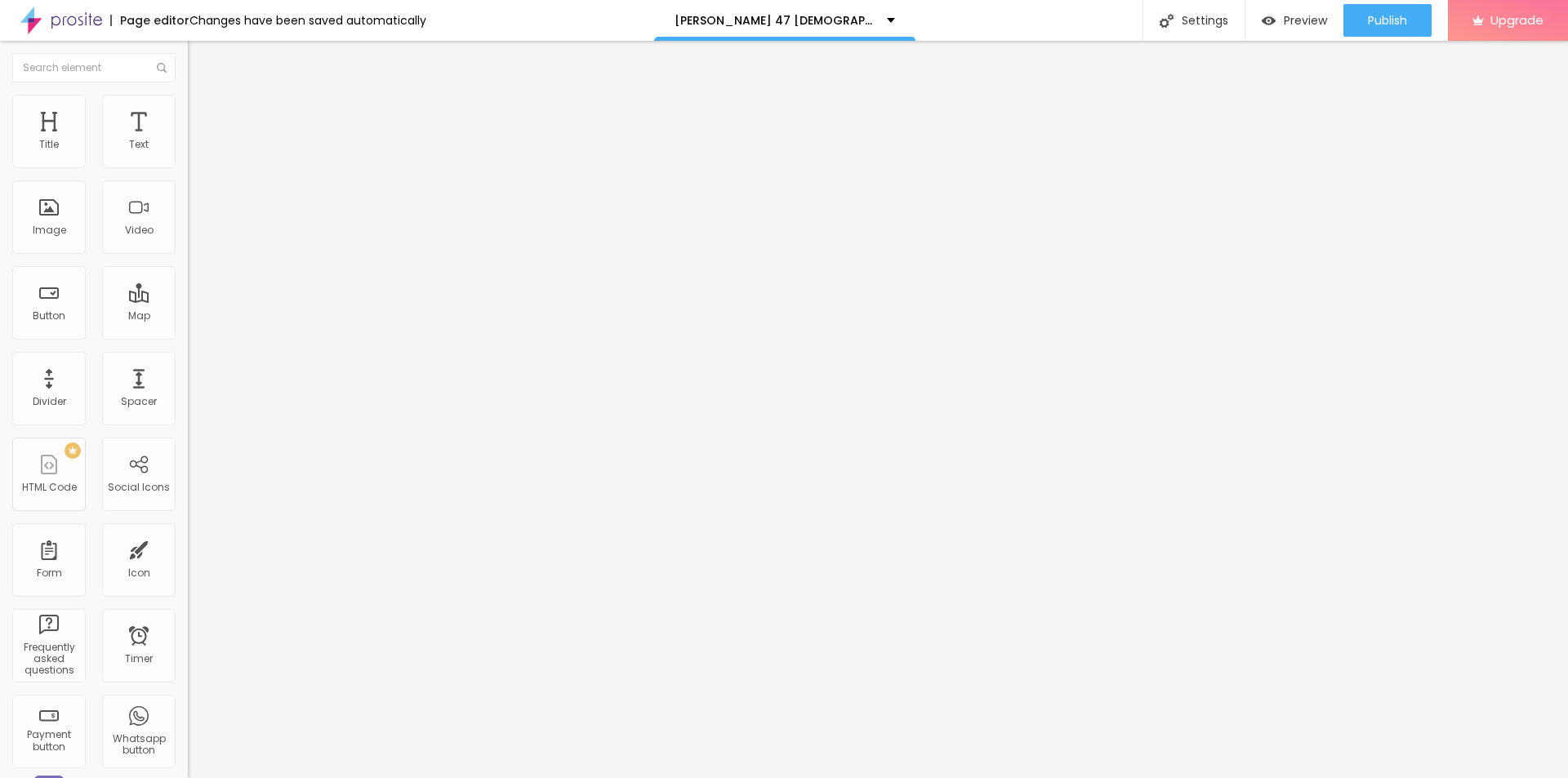
click at [188, 165] on input "text" at bounding box center [286, 156] width 196 height 17
paste input "[PERSON_NAME] 47 [DEMOGRAPHIC_DATA][MEDICAL_DATA]"
type input "[PERSON_NAME] 47 [DEMOGRAPHIC_DATA][MEDICAL_DATA]"
click at [202, 109] on span "Style" at bounding box center [214, 106] width 24 height 14
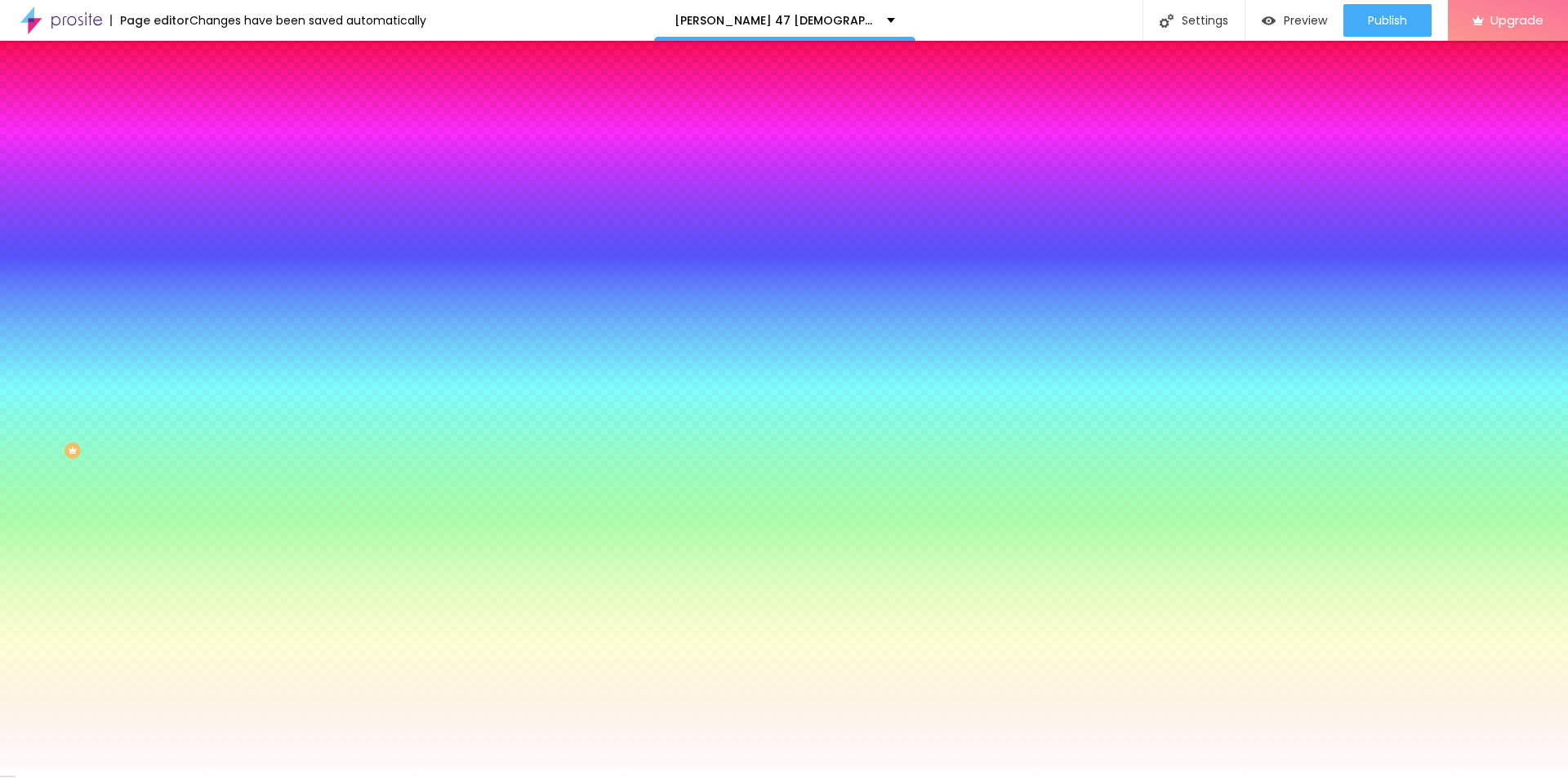
click at [188, 111] on img at bounding box center [195, 118] width 15 height 15
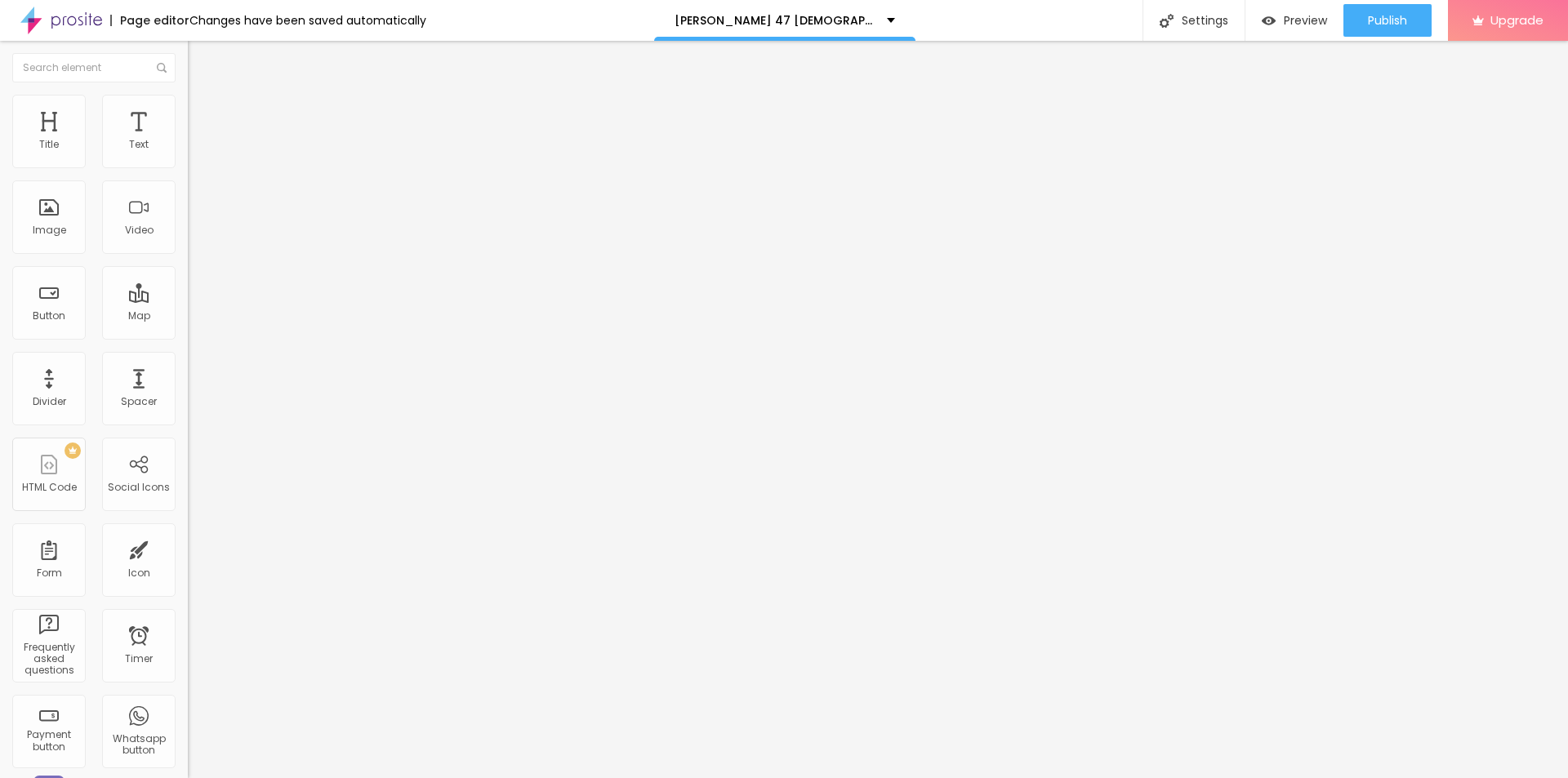
click at [188, 330] on div "Facebook" at bounding box center [281, 334] width 188 height 10
click at [188, 555] on input "https://" at bounding box center [286, 563] width 196 height 17
paste input "[DOMAIN_NAME][URL][PERSON_NAME][DEMOGRAPHIC_DATA][MEDICAL_DATA]"
type input "[URL][DOMAIN_NAME][PERSON_NAME][DEMOGRAPHIC_DATA][MEDICAL_DATA]"
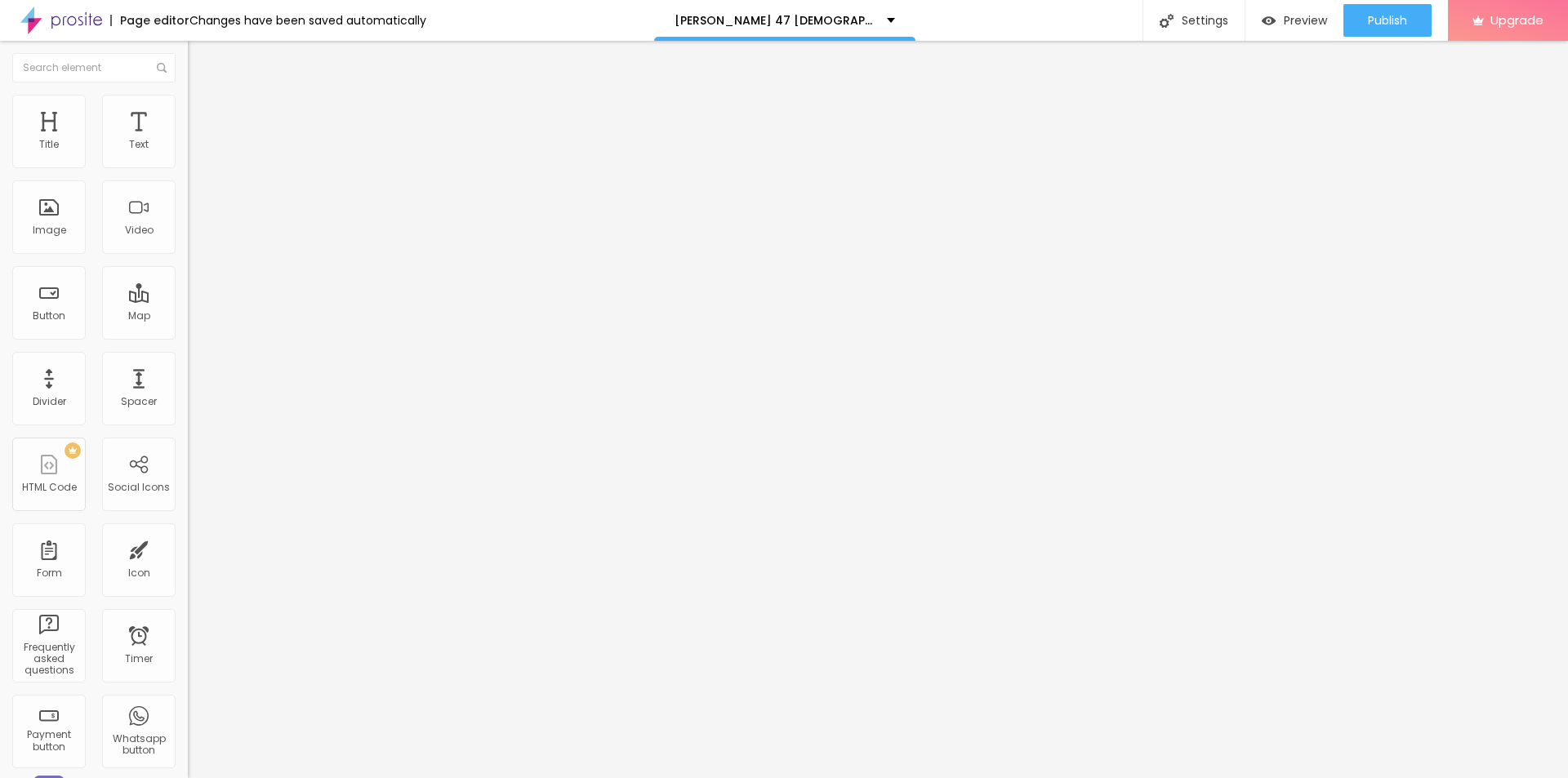
scroll to position [0, 0]
paste input "[DOMAIN_NAME][URL][PERSON_NAME][DEMOGRAPHIC_DATA][MEDICAL_DATA]"
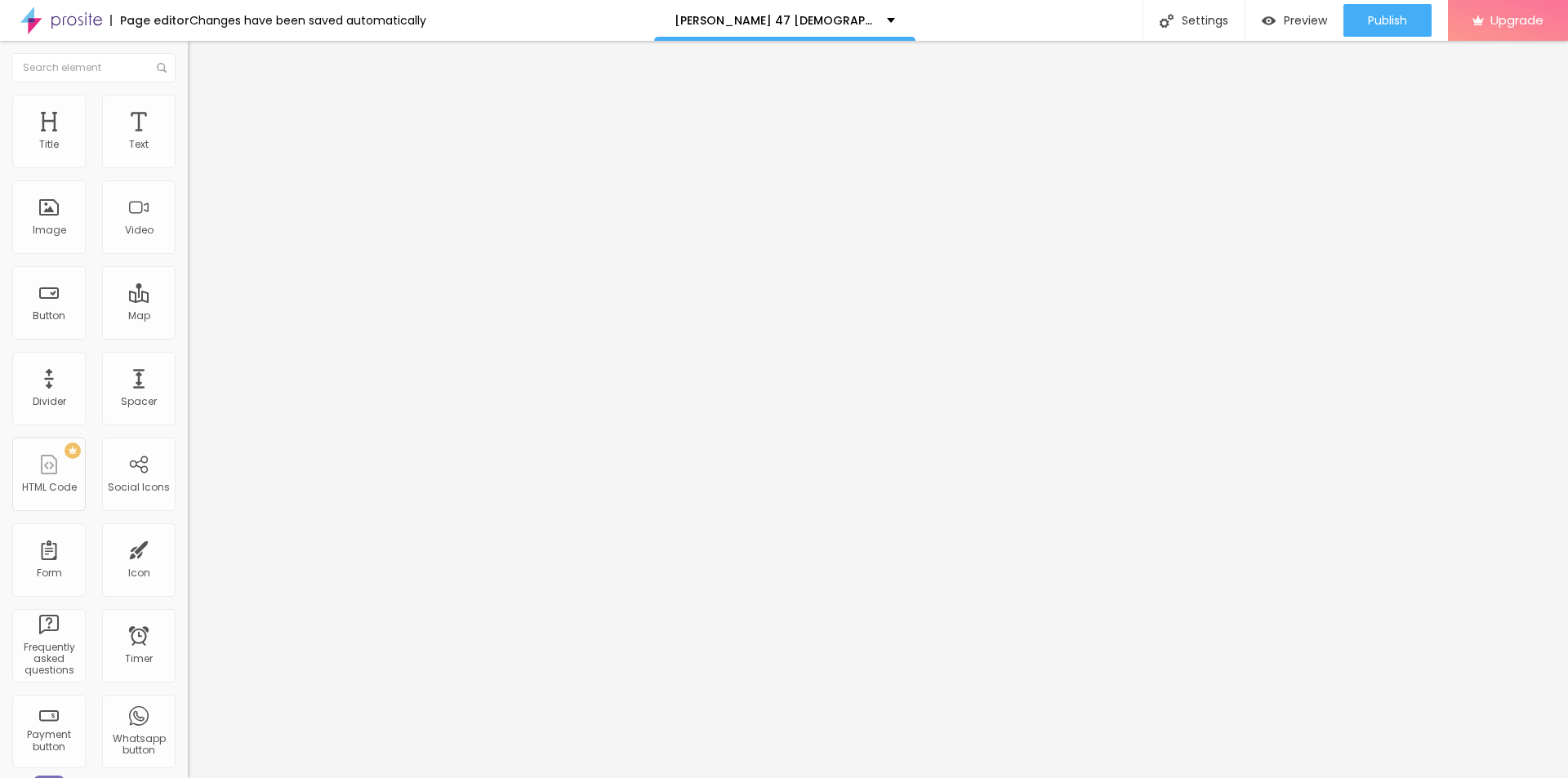
type input "[URL][DOMAIN_NAME][PERSON_NAME][DEMOGRAPHIC_DATA][MEDICAL_DATA]"
paste input "[DOMAIN_NAME][URL][PERSON_NAME][DEMOGRAPHIC_DATA][MEDICAL_DATA]"
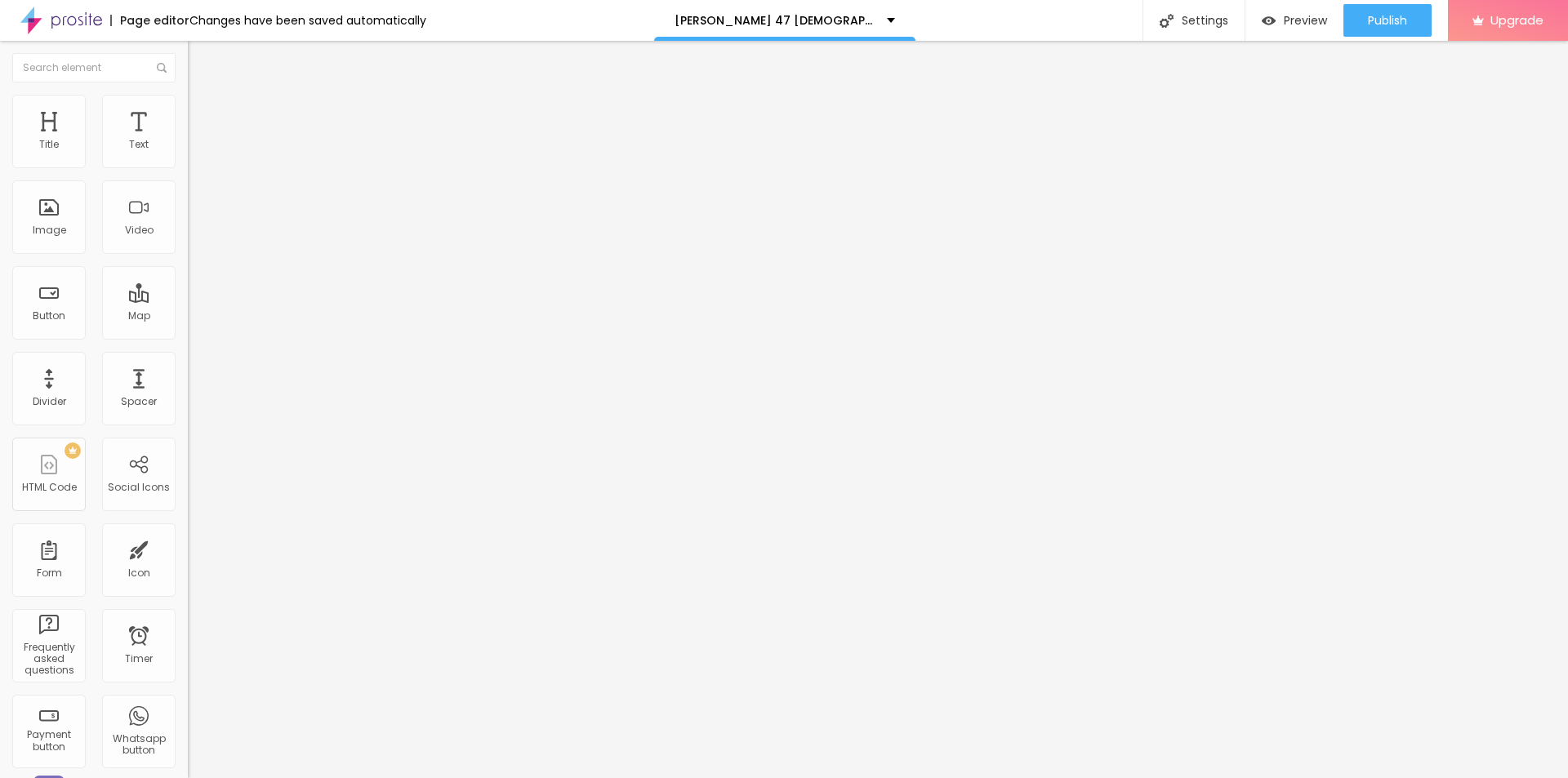
scroll to position [0, 202]
type input "[URL][DOMAIN_NAME][PERSON_NAME][DEMOGRAPHIC_DATA][MEDICAL_DATA]"
click at [188, 165] on input "text" at bounding box center [286, 156] width 196 height 17
paste input "[PERSON_NAME] 47 [DEMOGRAPHIC_DATA][MEDICAL_DATA]"
type input "[PERSON_NAME] 47 [DEMOGRAPHIC_DATA][MEDICAL_DATA]"
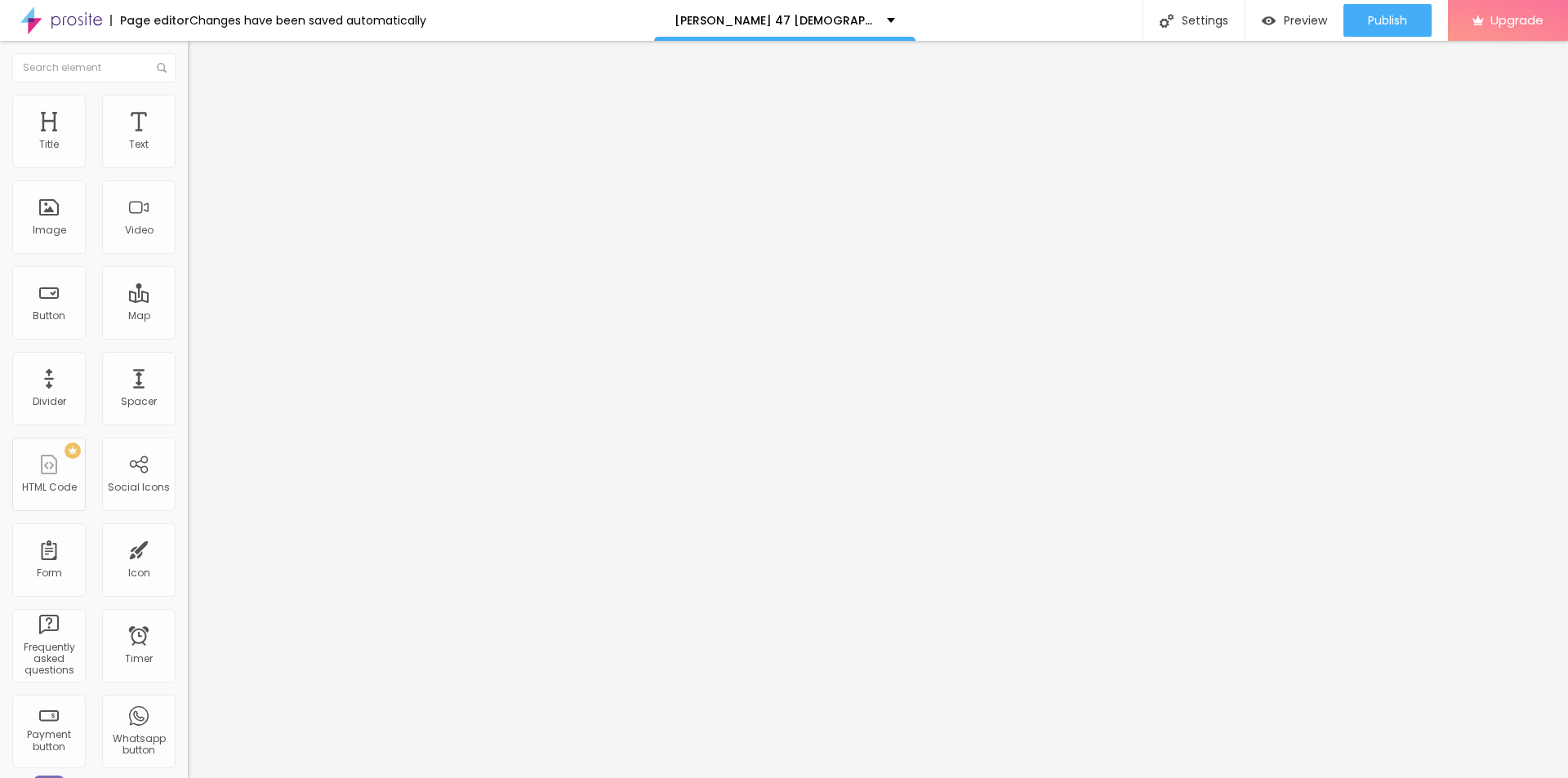
drag, startPoint x: 97, startPoint y: 416, endPoint x: 92, endPoint y: 433, distance: 17.7
click at [188, 348] on div "URL https://" at bounding box center [281, 328] width 188 height 40
click at [188, 334] on input "https://" at bounding box center [286, 326] width 196 height 17
paste input "[DOMAIN_NAME][URL]"
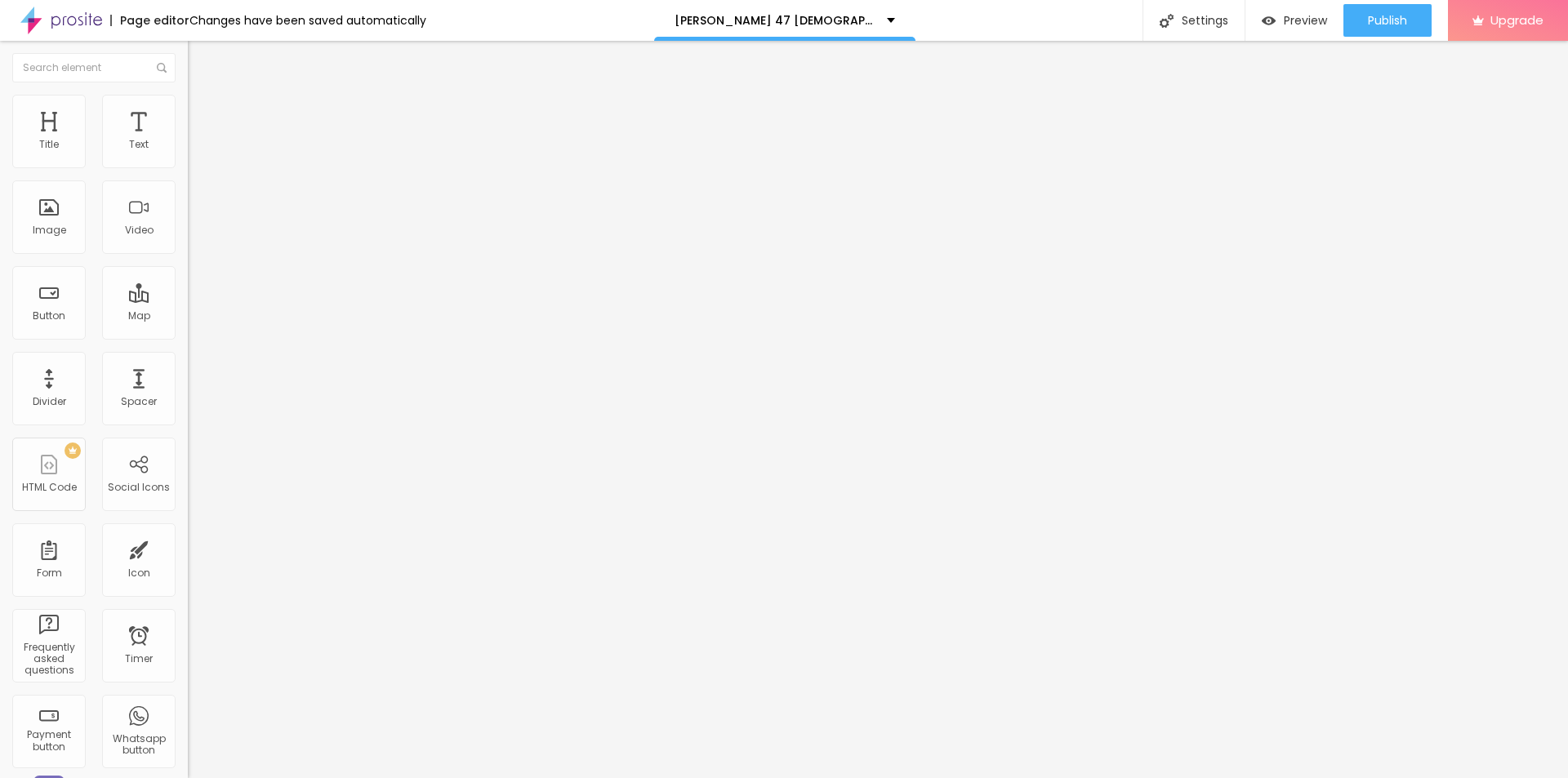
type input "[URL][DOMAIN_NAME]"
click at [188, 514] on div "Edit Image Content Style Advanced Change image Image description (Alt) [PERSON_…" at bounding box center [281, 409] width 188 height 737
click at [188, 334] on input "https://" at bounding box center [286, 326] width 196 height 17
paste input "[DOMAIN_NAME][URL]"
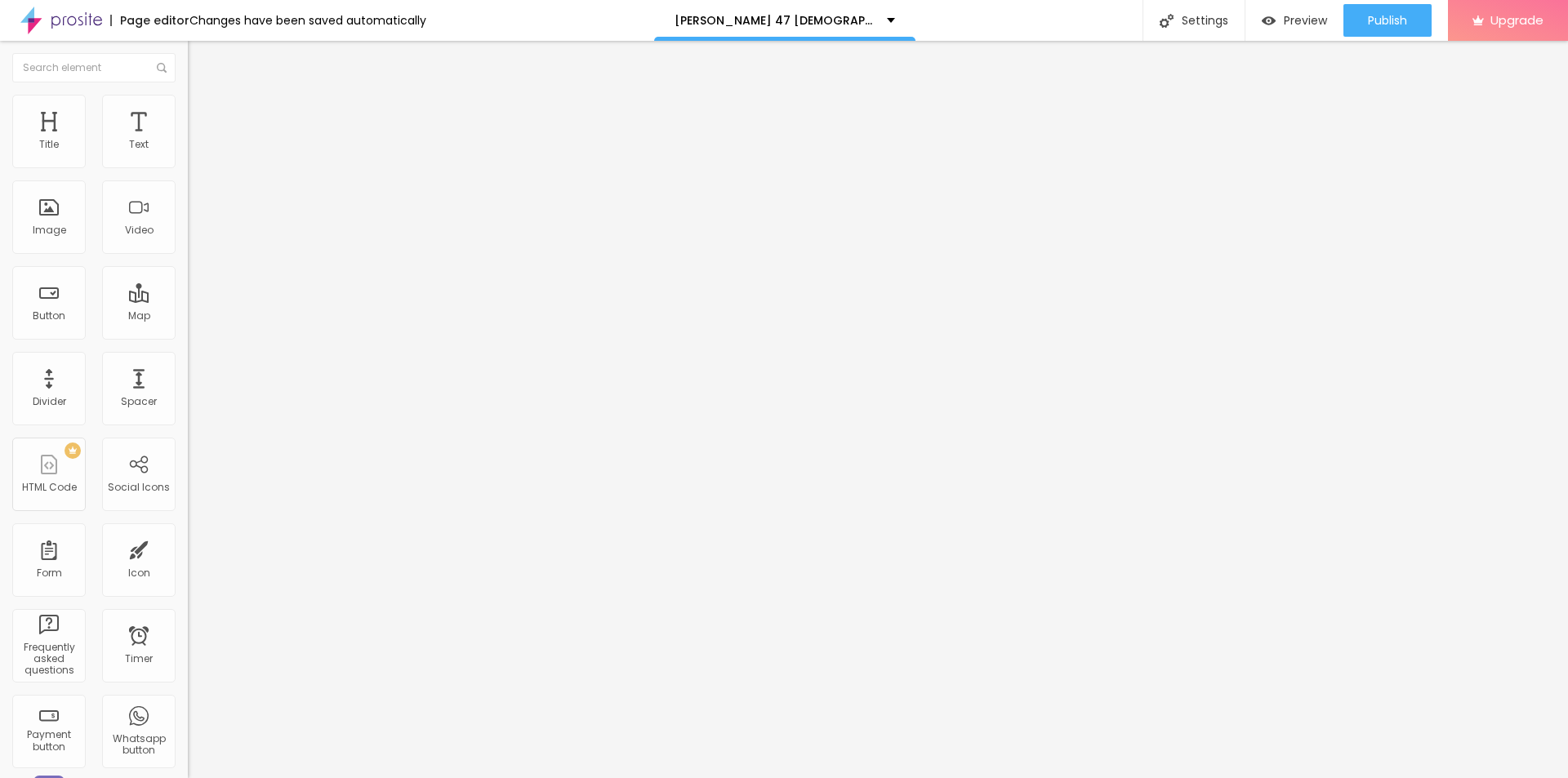
scroll to position [0, 25]
type input "[URL][DOMAIN_NAME]"
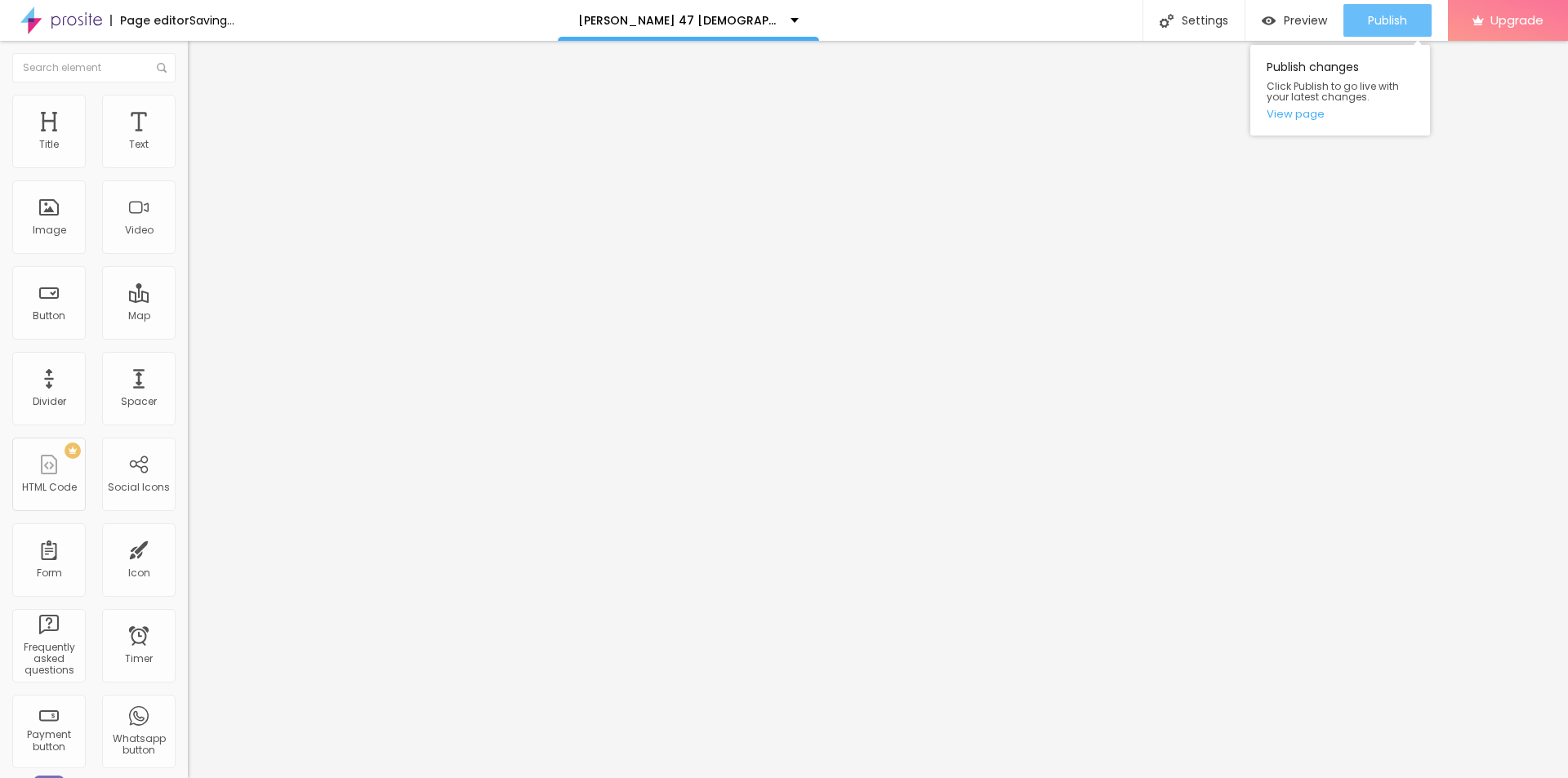
click at [1386, 27] on span "Publish" at bounding box center [1387, 20] width 39 height 13
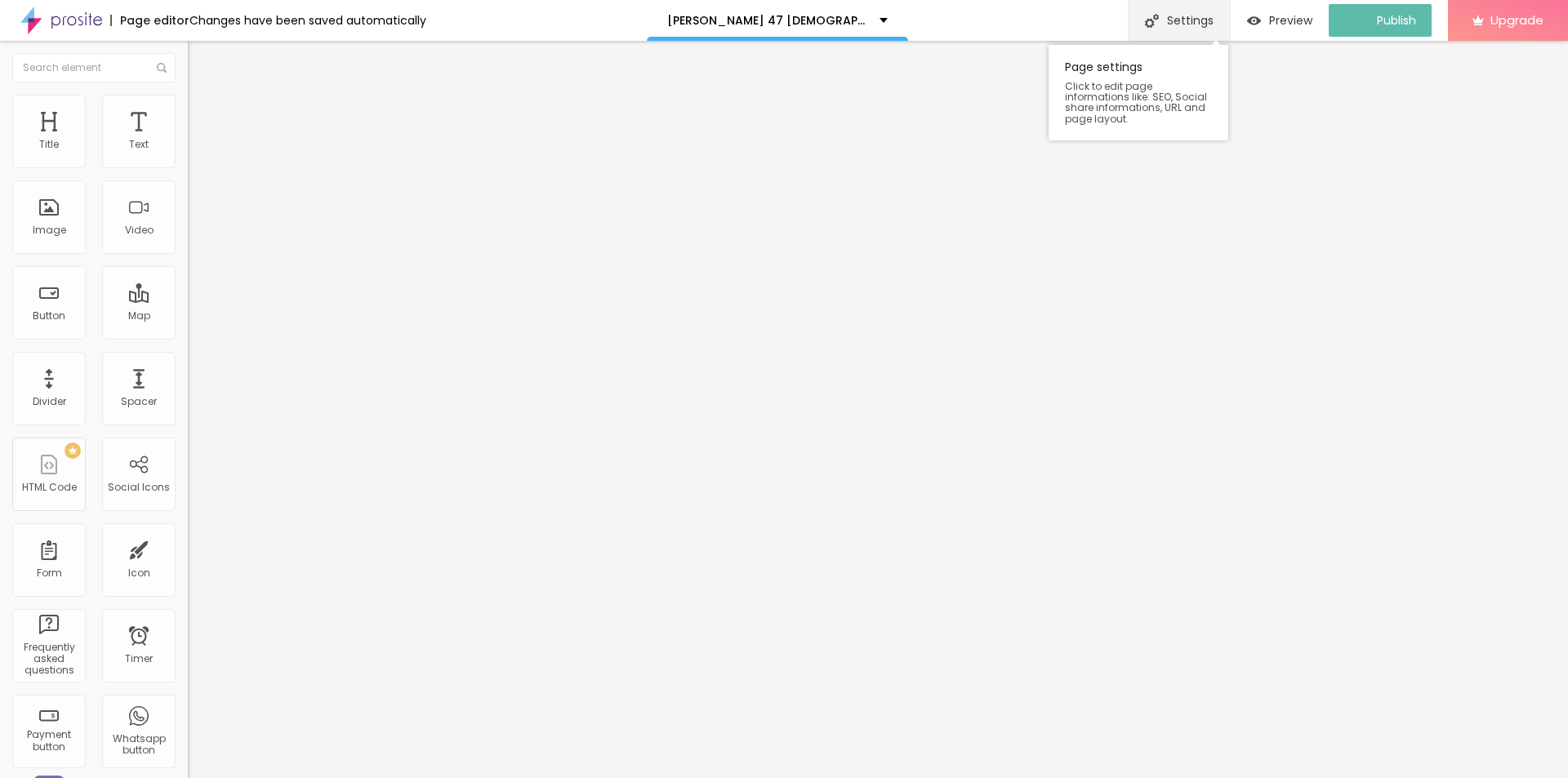
click at [1200, 22] on div "Settings" at bounding box center [1179, 20] width 102 height 41
paste input "[PERSON_NAME] 47 [DEMOGRAPHIC_DATA][MEDICAL_DATA]"
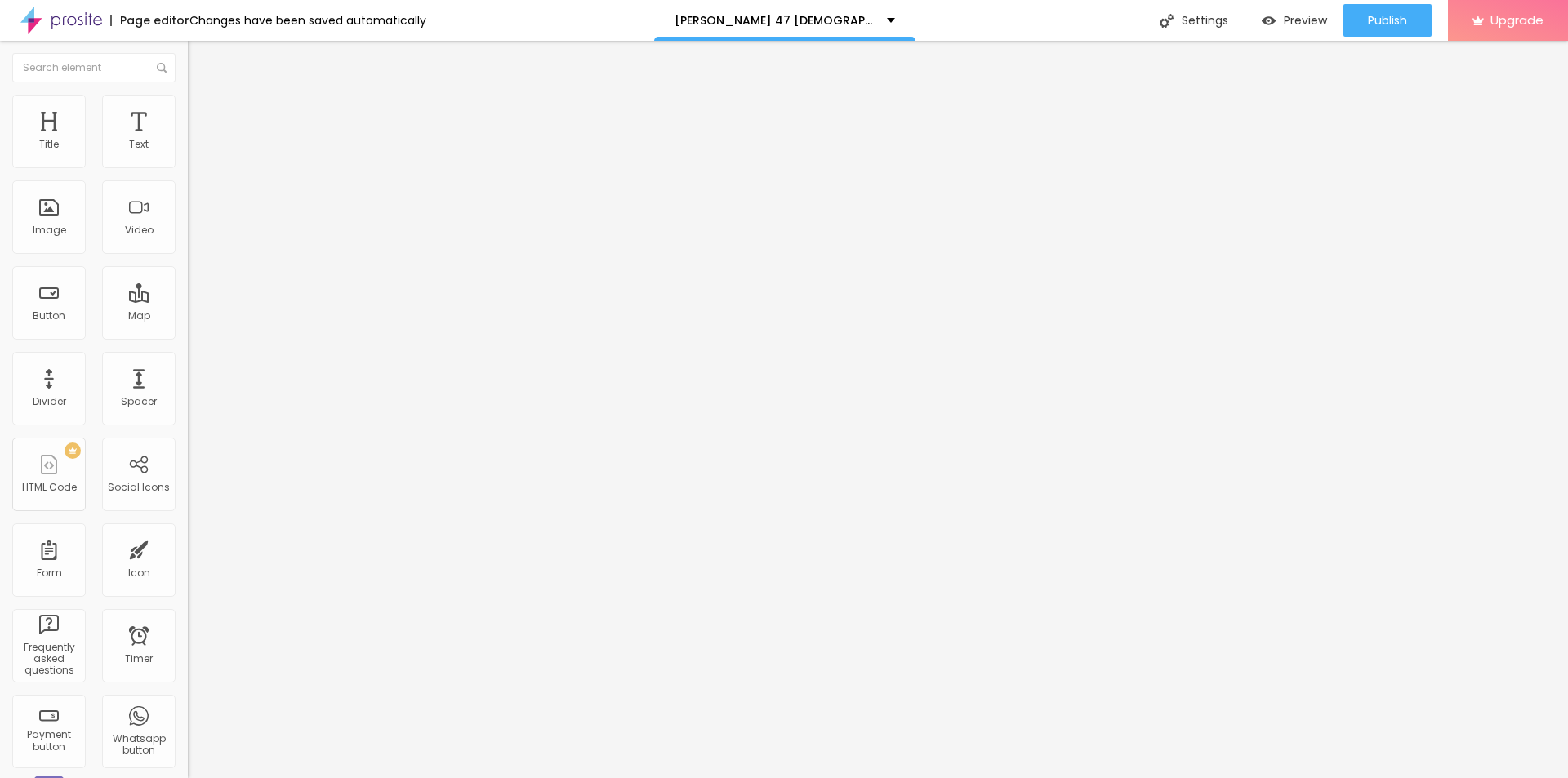
paste input "Why [PERSON_NAME] 47 [DEMOGRAPHIC_DATA][MEDICAL_DATA] Is America’s #1 Trending …"
type input "Why [PERSON_NAME] 47 [DEMOGRAPHIC_DATA][MEDICAL_DATA] Is America’s #1 Trending …"
paste textarea "[PERSON_NAME] 47 [DEMOGRAPHIC_DATA][MEDICAL_DATA] is a natural [MEDICAL_DATA] b…"
type textarea "[PERSON_NAME] 47 [DEMOGRAPHIC_DATA][MEDICAL_DATA] is a natural [MEDICAL_DATA] b…"
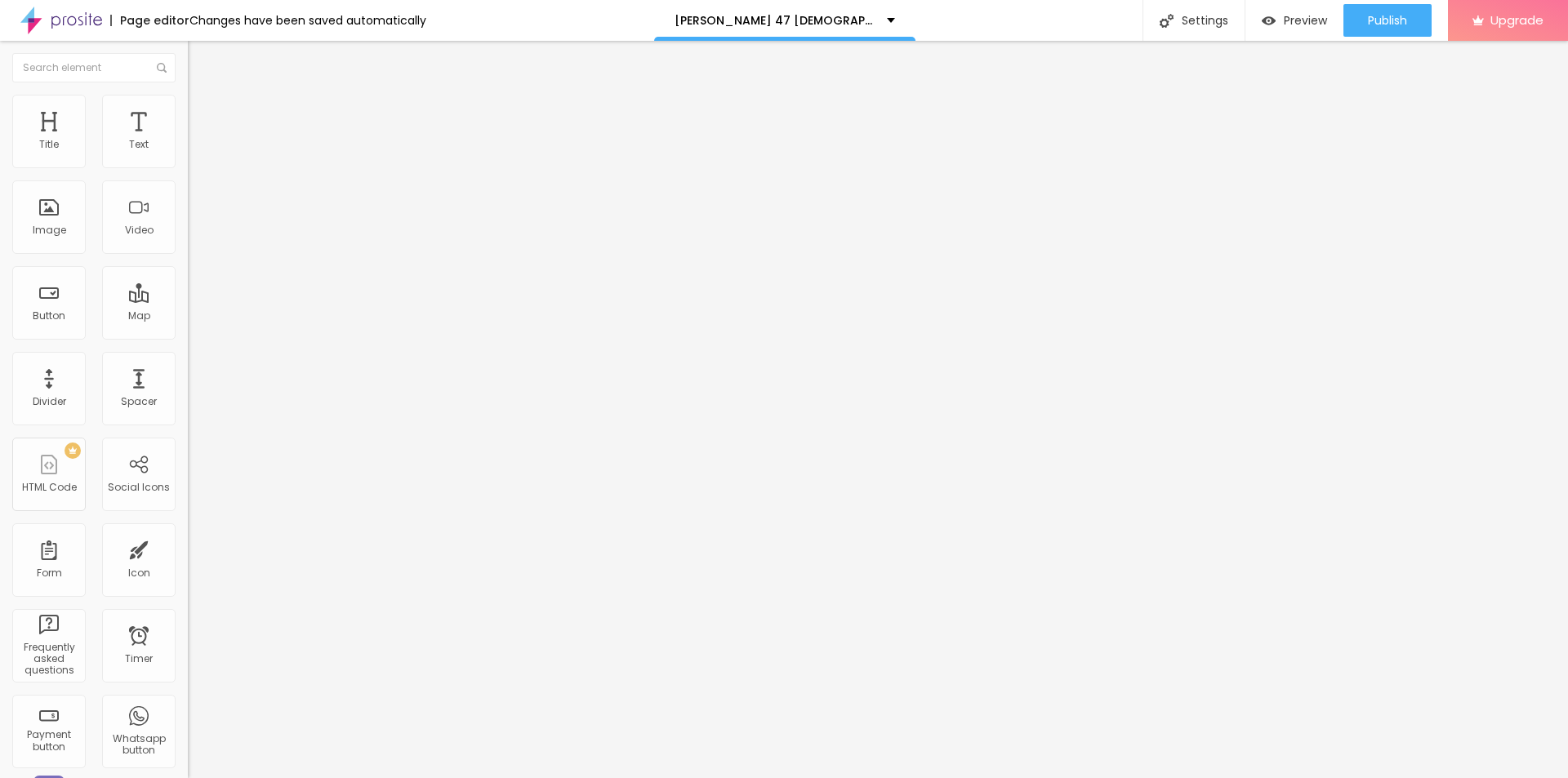
paste textarea "[PERSON_NAME] 47 [DEMOGRAPHIC_DATA][MEDICAL_DATA]"
type textarea "[PERSON_NAME] 47 [DEMOGRAPHIC_DATA][MEDICAL_DATA]"
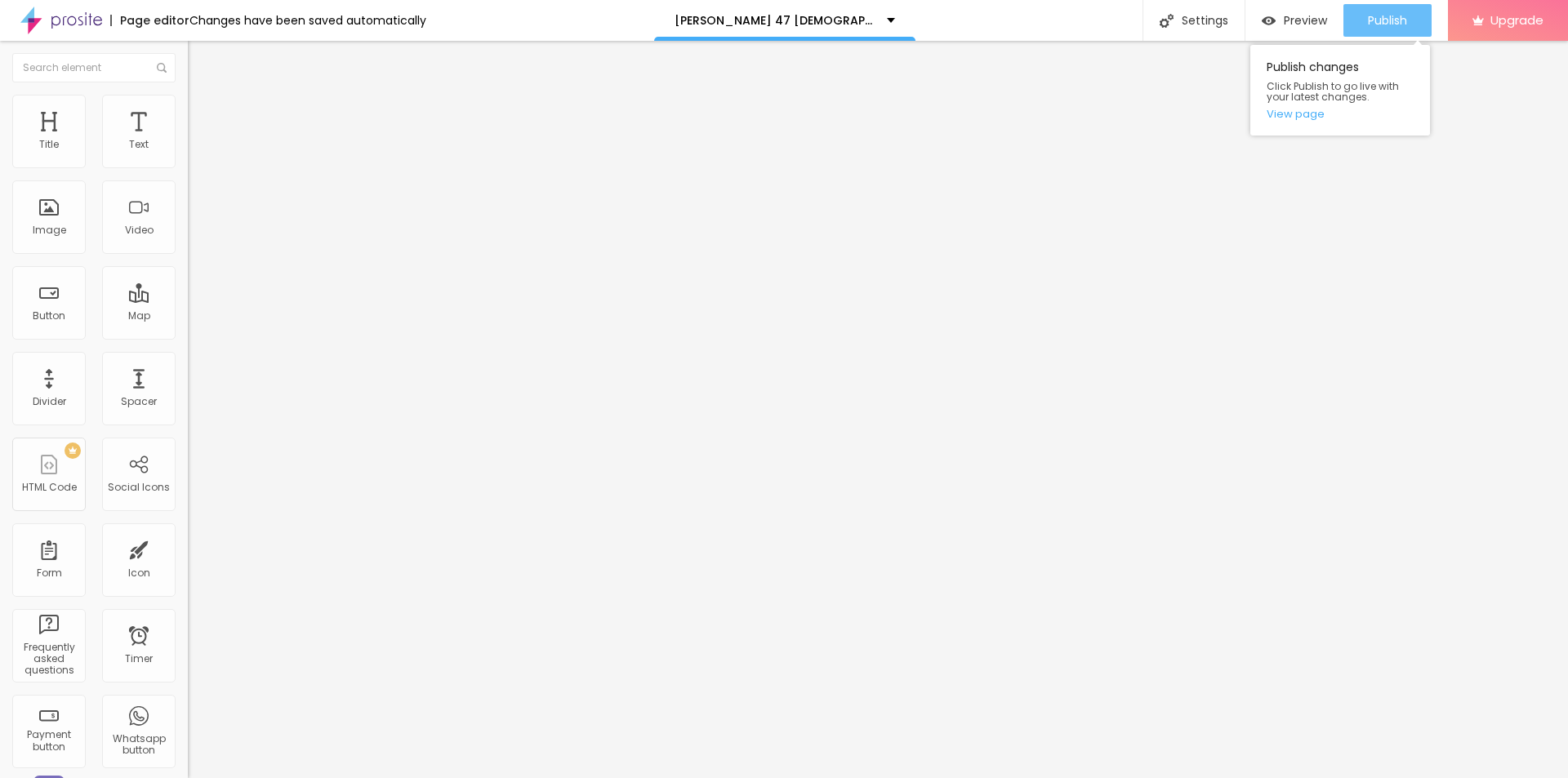
click at [1373, 14] on span "Publish" at bounding box center [1387, 20] width 39 height 13
click at [1286, 115] on link "View page" at bounding box center [1339, 114] width 147 height 11
